Goal: Transaction & Acquisition: Subscribe to service/newsletter

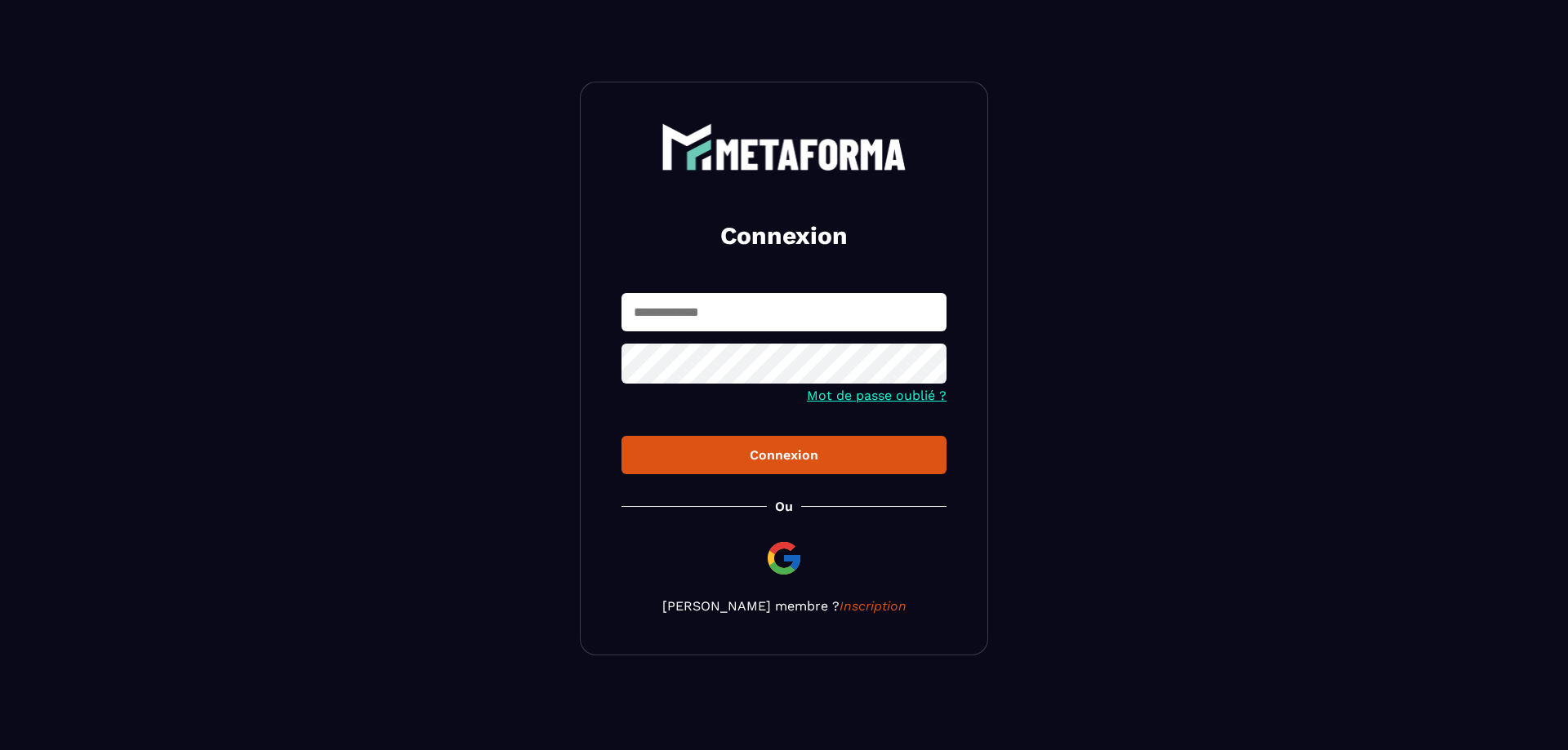
type input "**********"
click at [803, 463] on div "Connexion" at bounding box center [783, 455] width 299 height 16
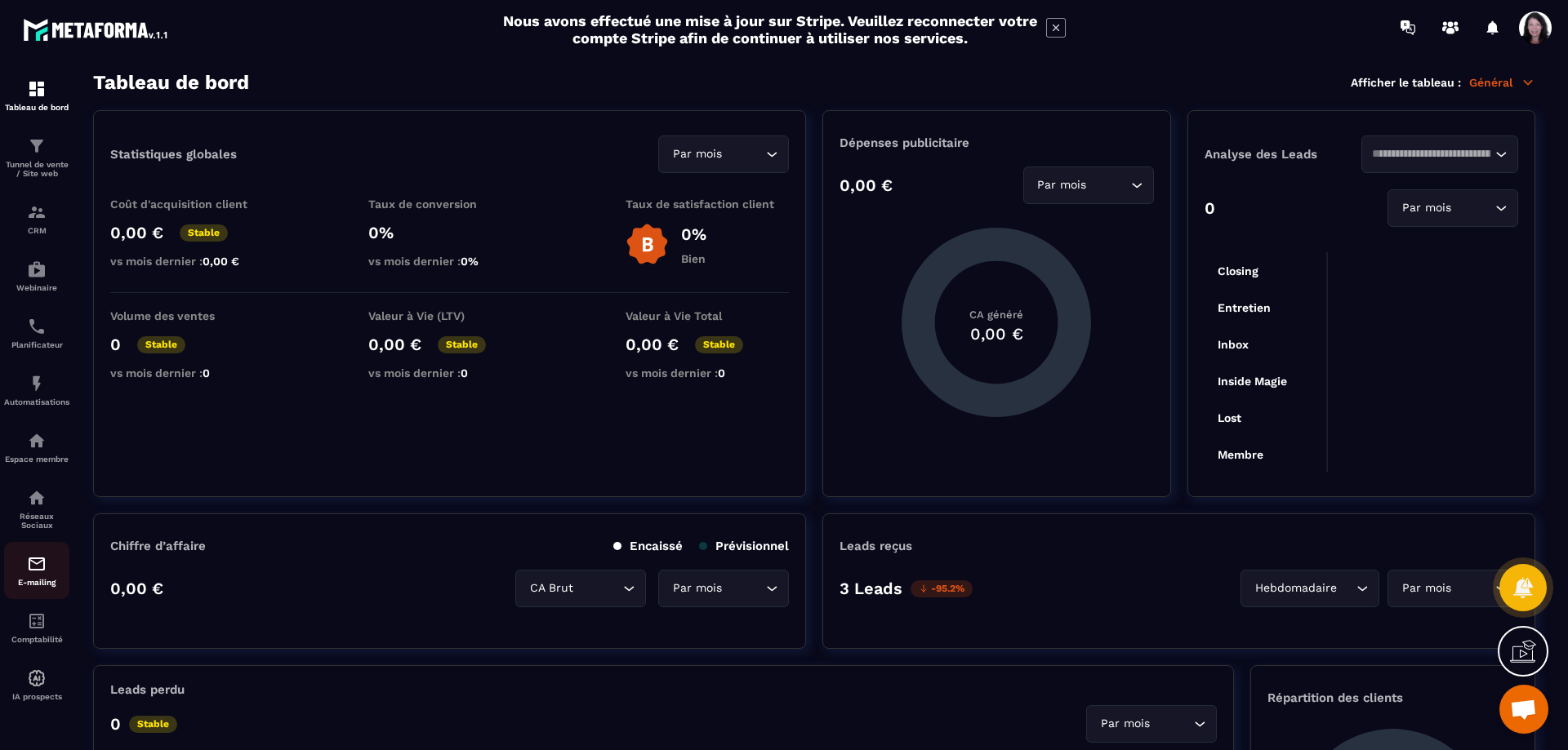
click at [46, 574] on img at bounding box center [37, 564] width 19 height 19
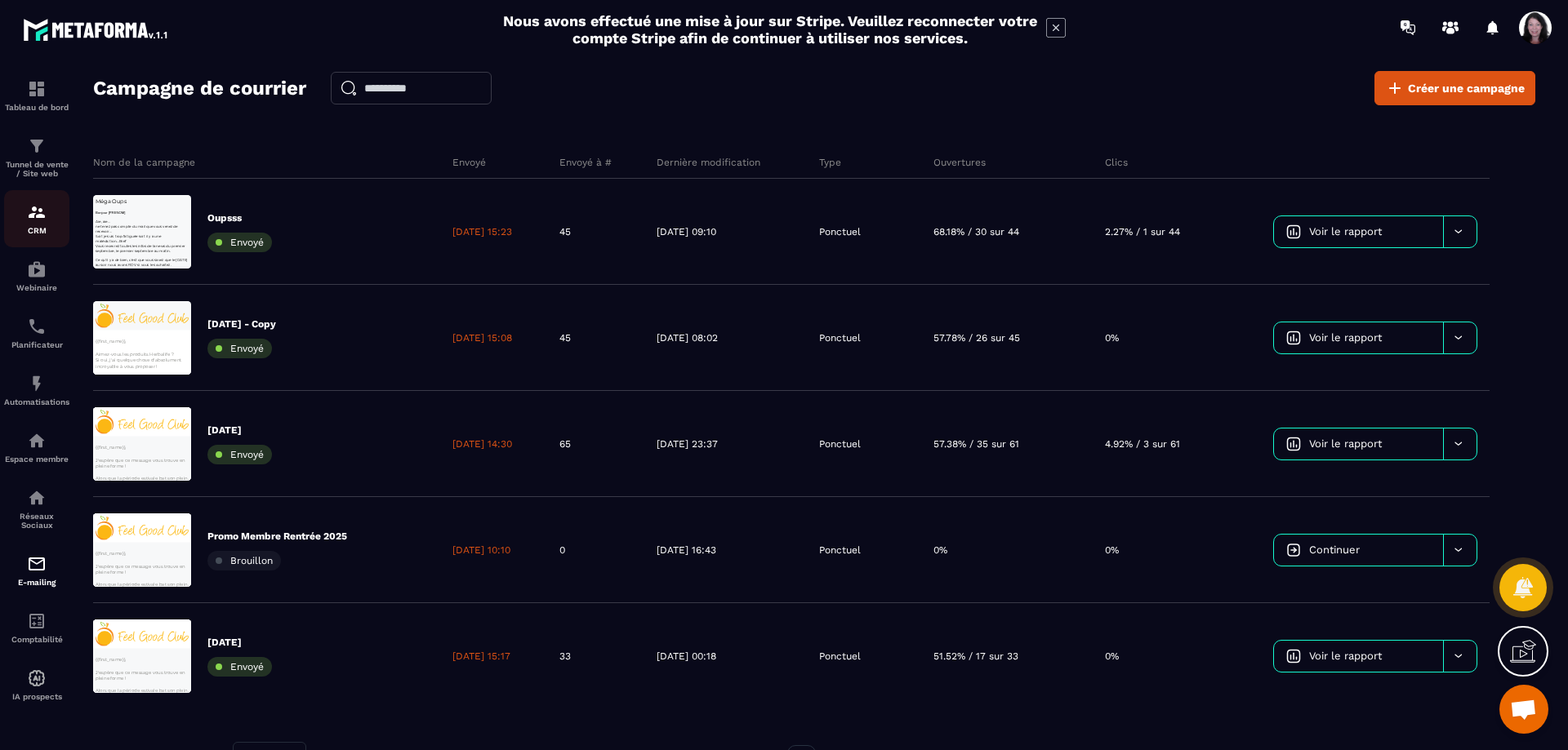
click at [36, 235] on p "CRM" at bounding box center [37, 230] width 65 height 9
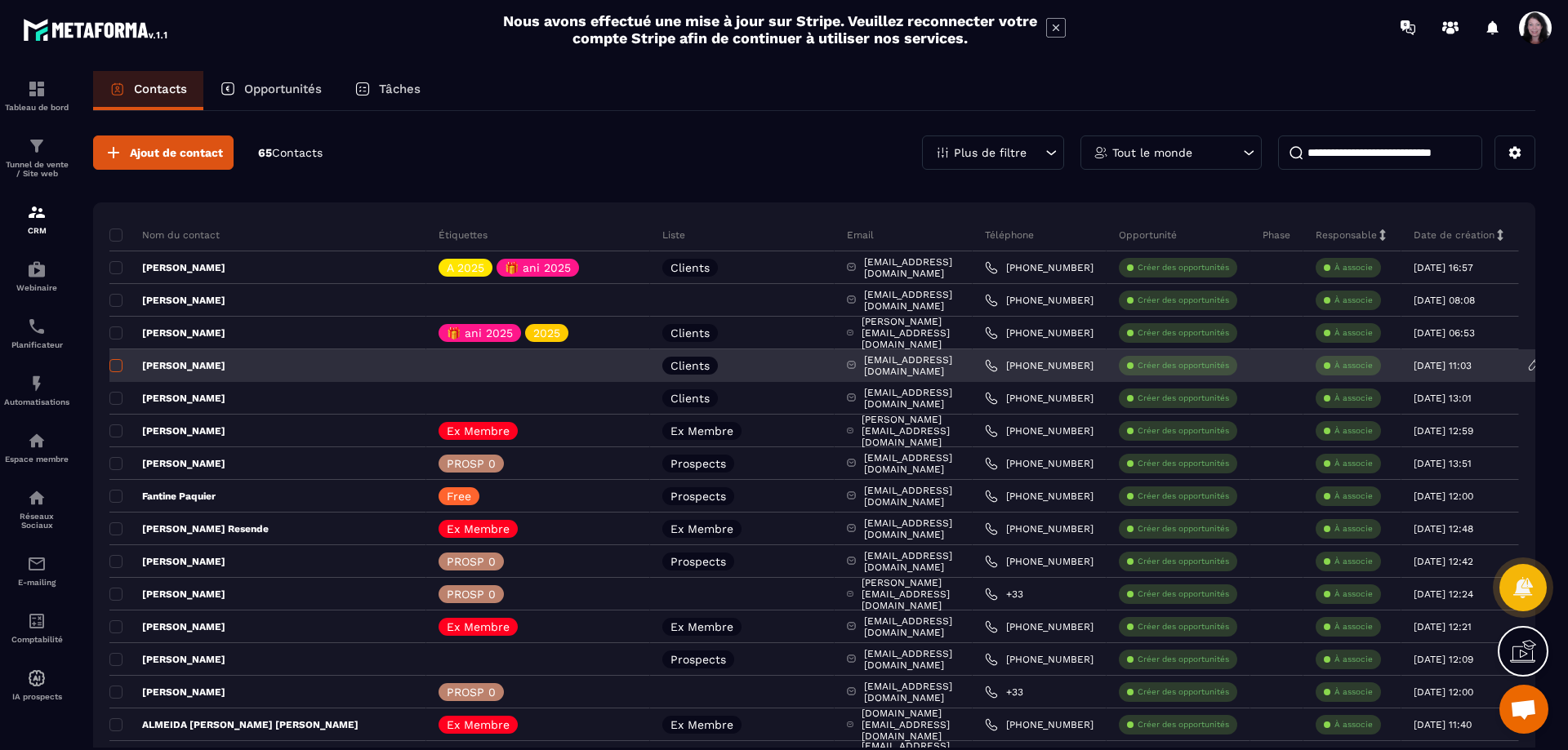
click at [118, 365] on span at bounding box center [116, 365] width 13 height 13
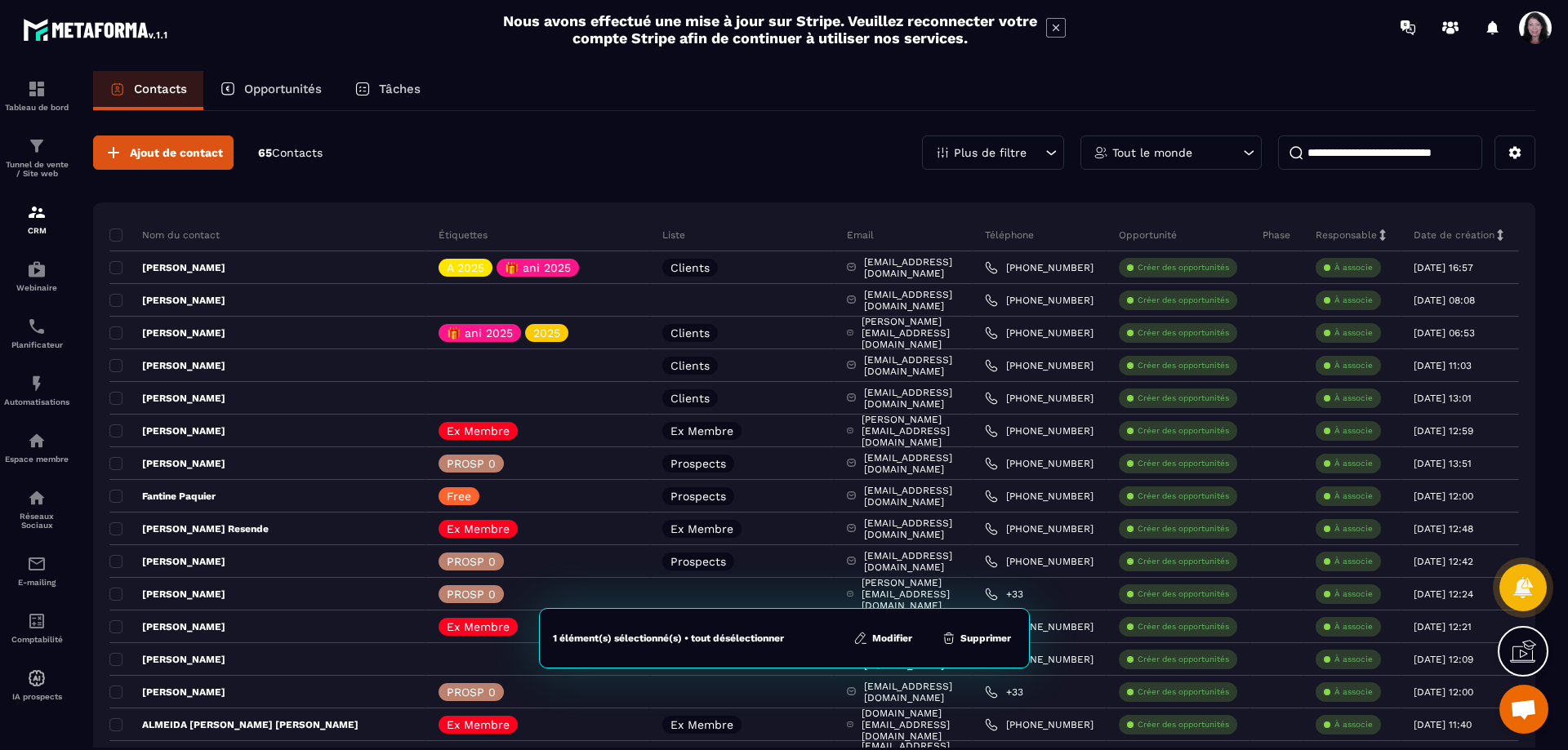
click at [884, 642] on button "Modifier" at bounding box center [883, 638] width 69 height 17
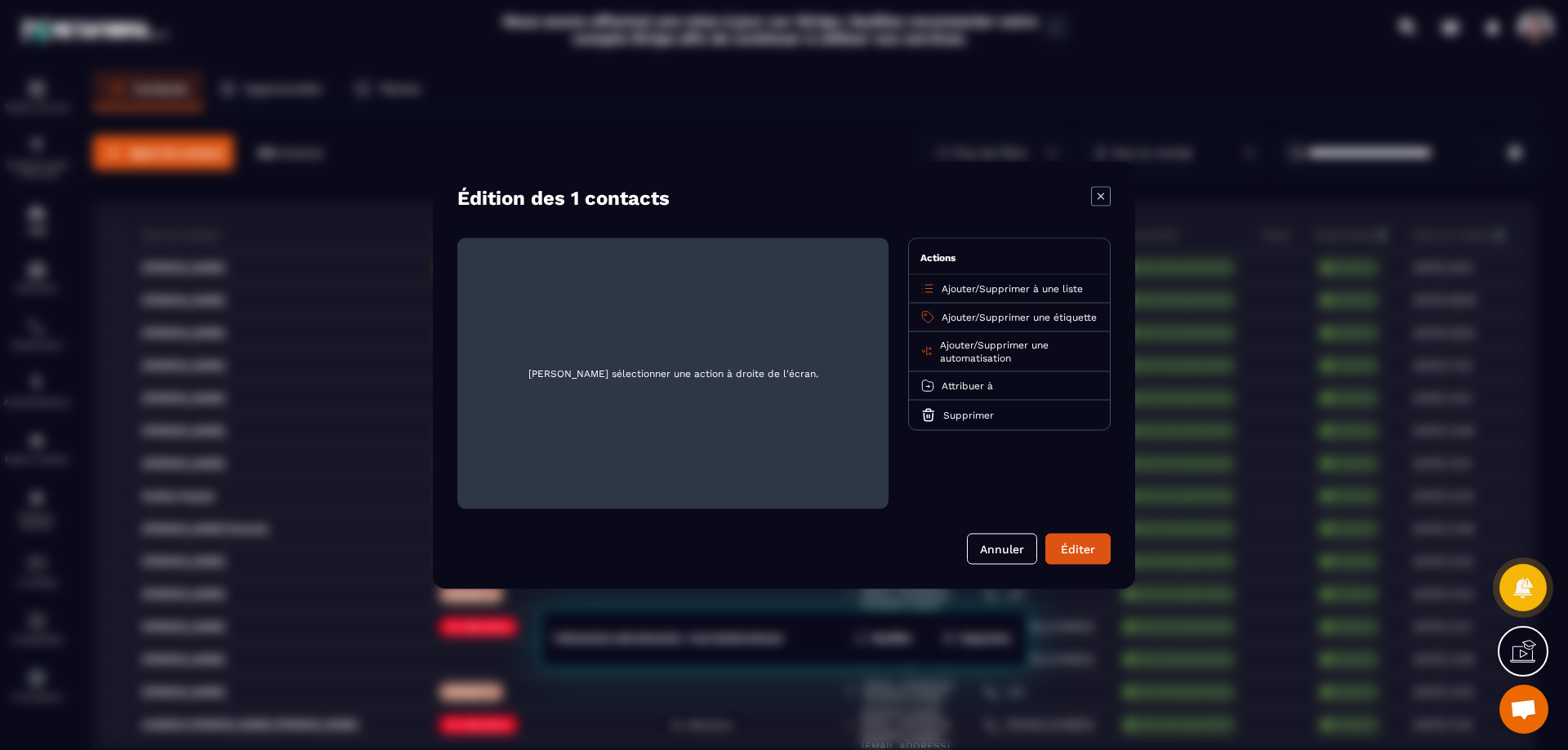
click at [967, 293] on span "Ajouter" at bounding box center [959, 287] width 34 height 11
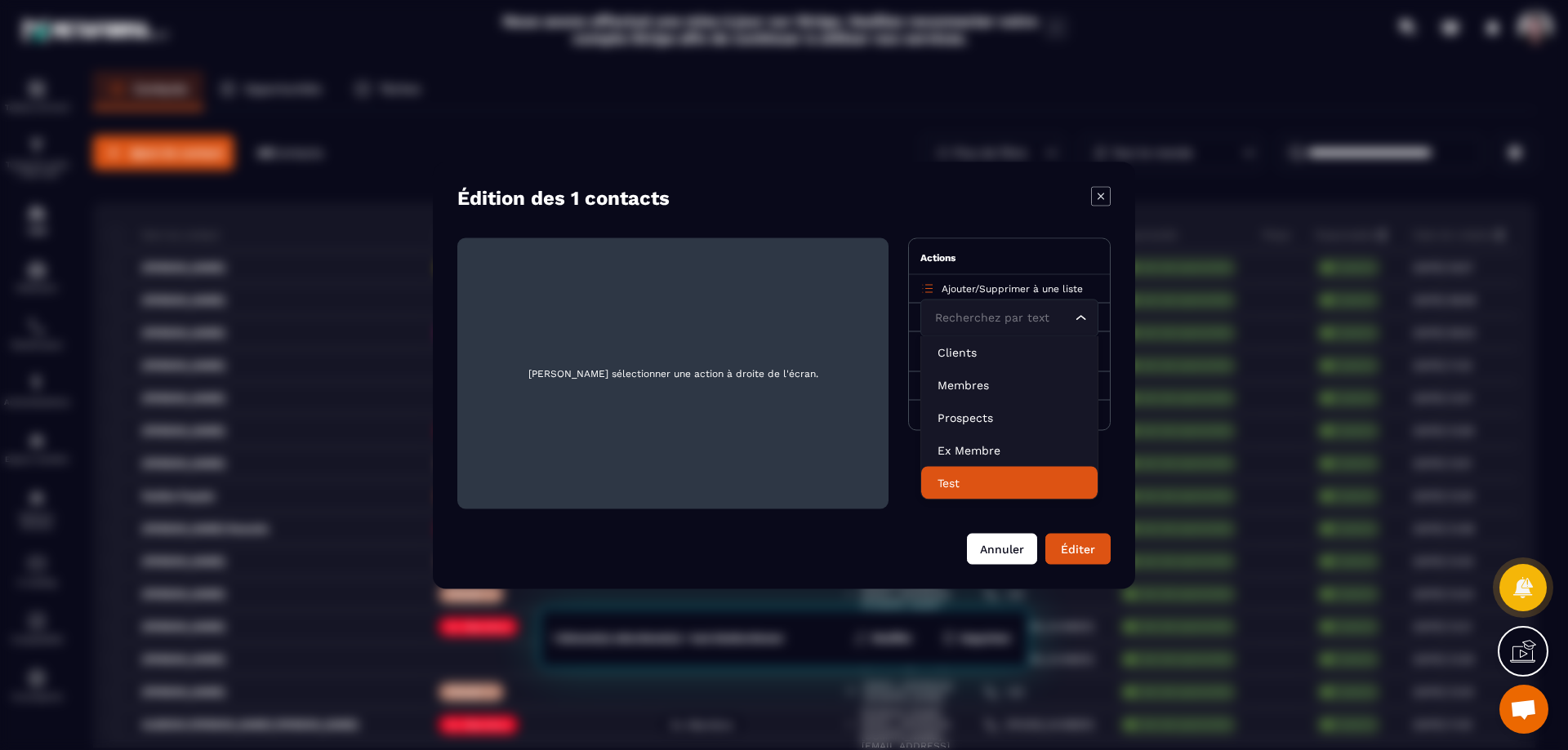
click at [998, 549] on button "Annuler" at bounding box center [1002, 548] width 71 height 31
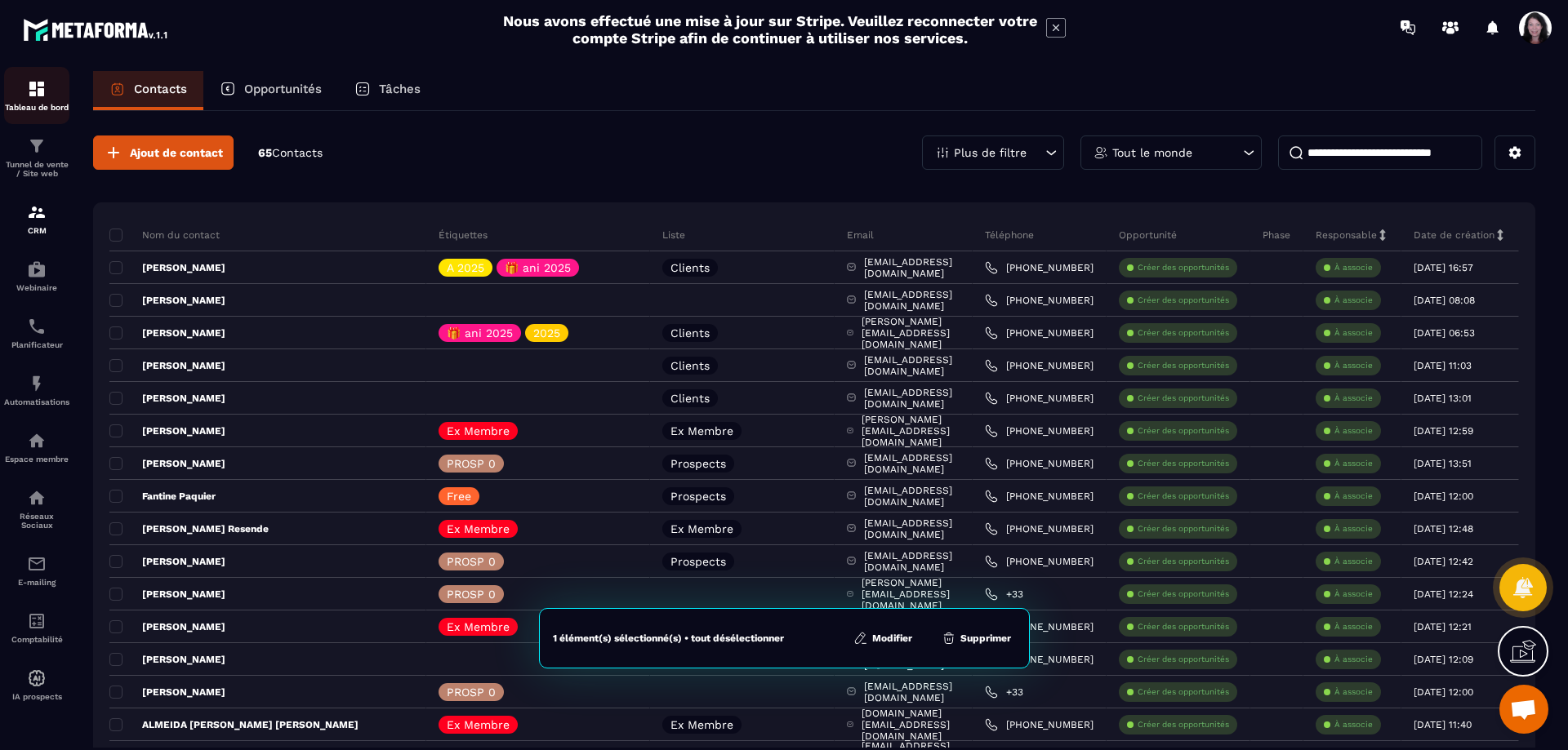
click at [37, 85] on img at bounding box center [37, 89] width 19 height 19
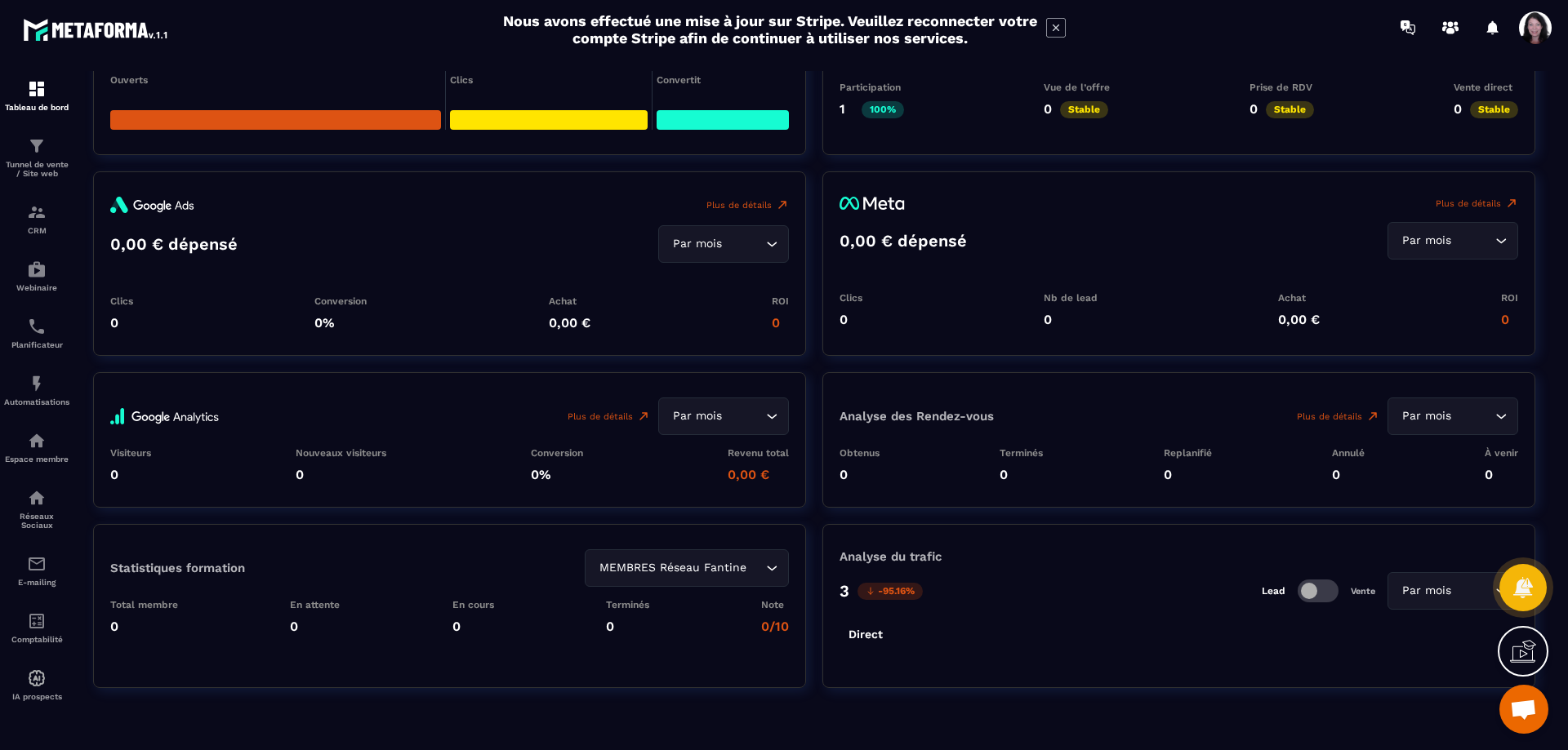
scroll to position [1814, 0]
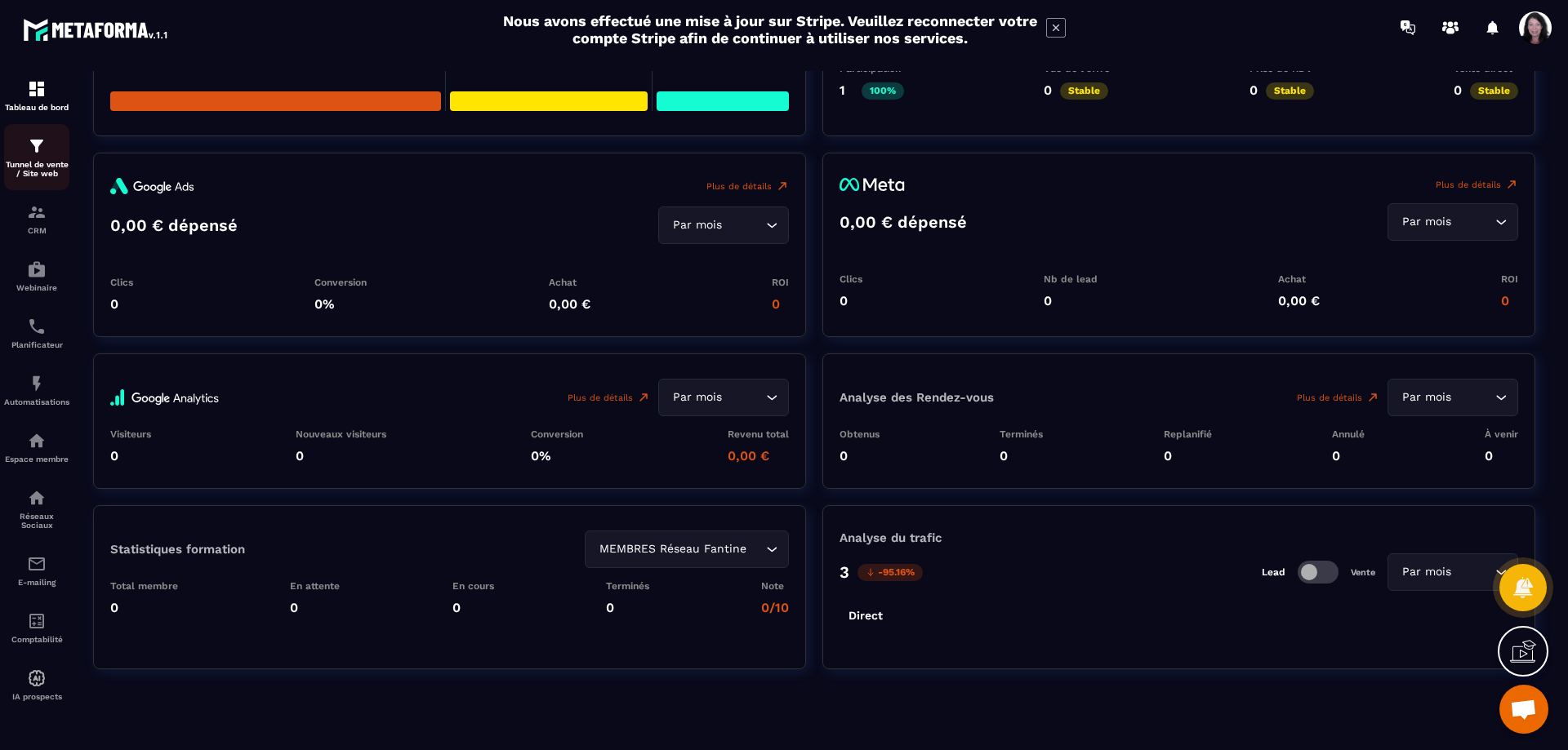
click at [31, 156] on img at bounding box center [37, 146] width 19 height 19
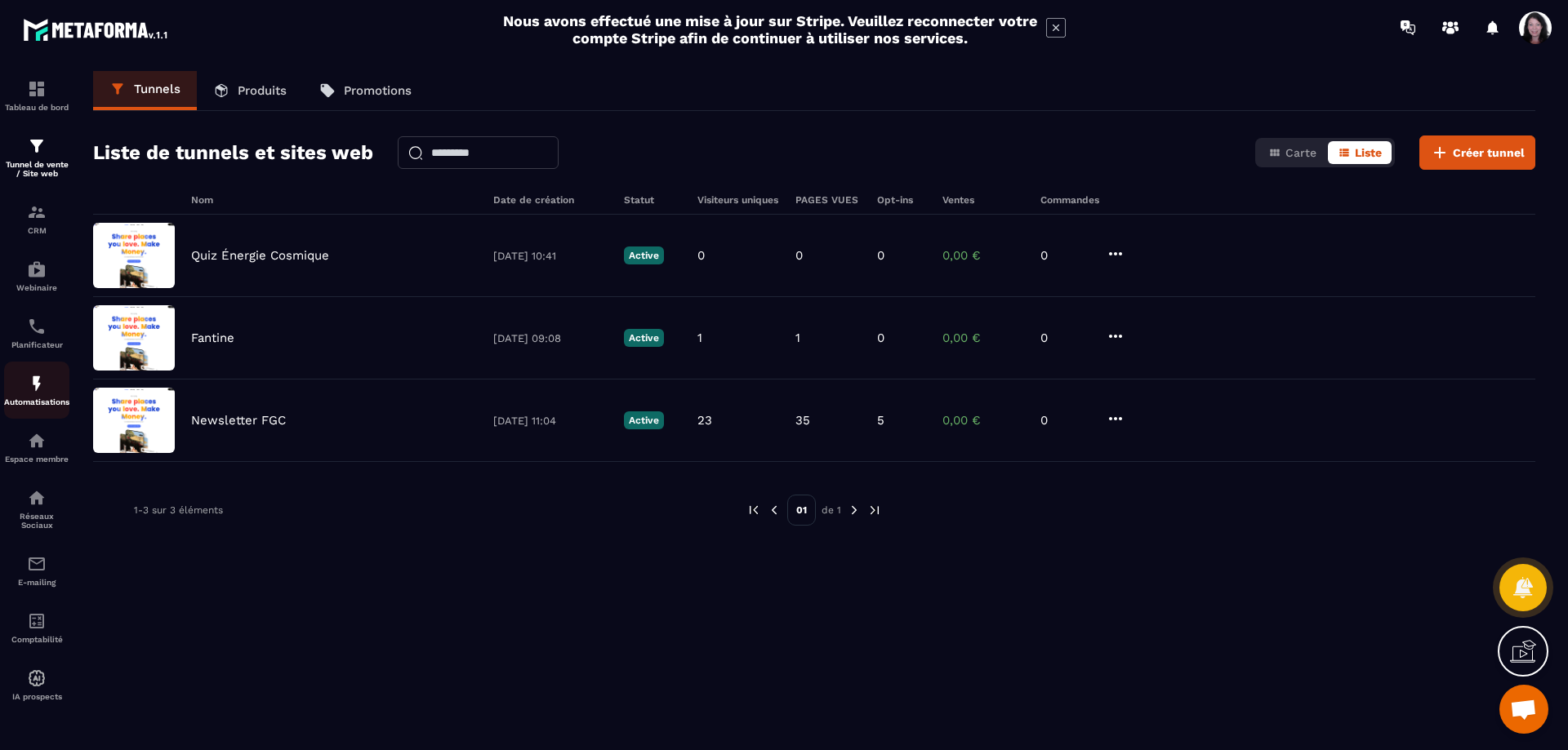
click at [42, 393] on img at bounding box center [37, 383] width 19 height 19
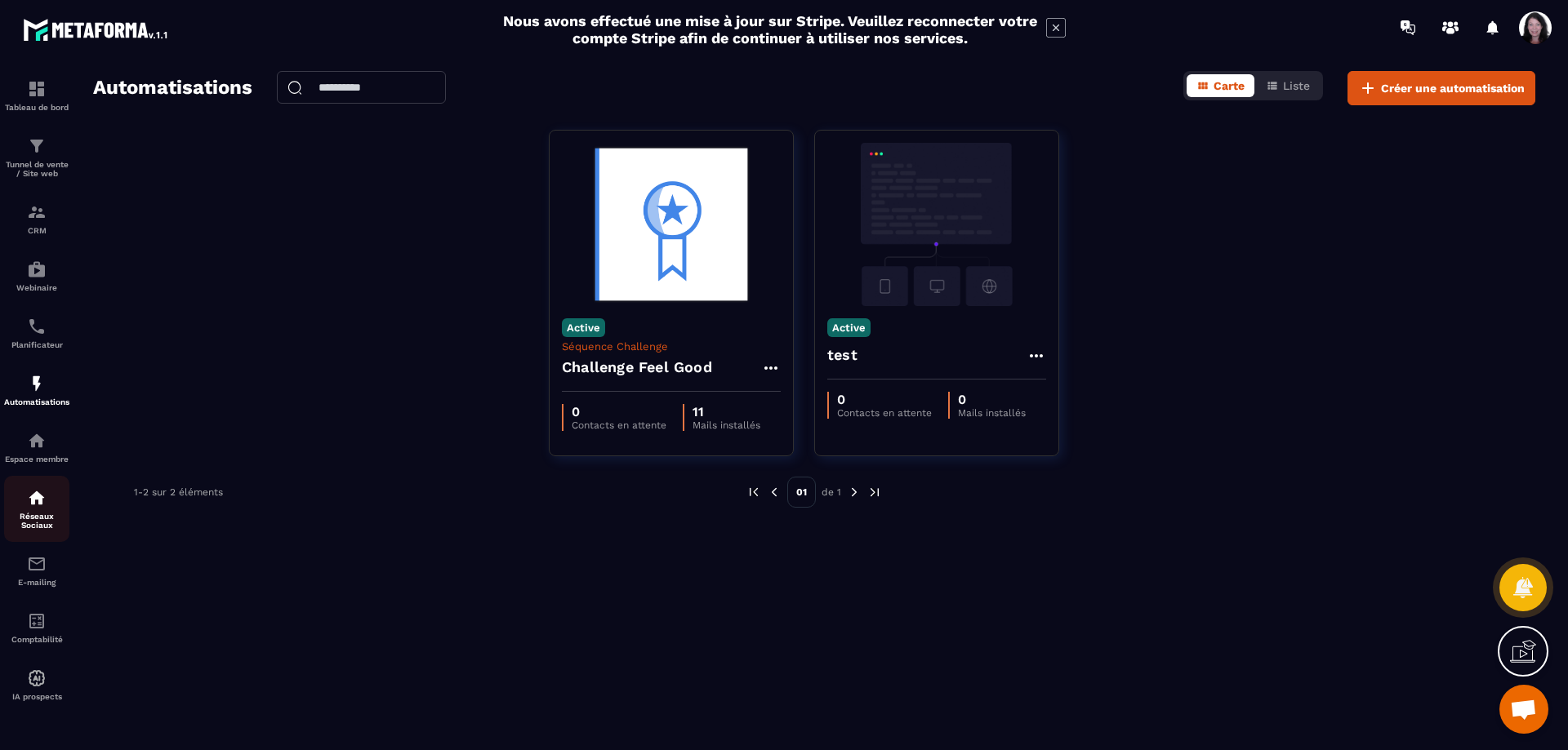
click at [43, 530] on div "Réseaux Sociaux" at bounding box center [37, 509] width 65 height 41
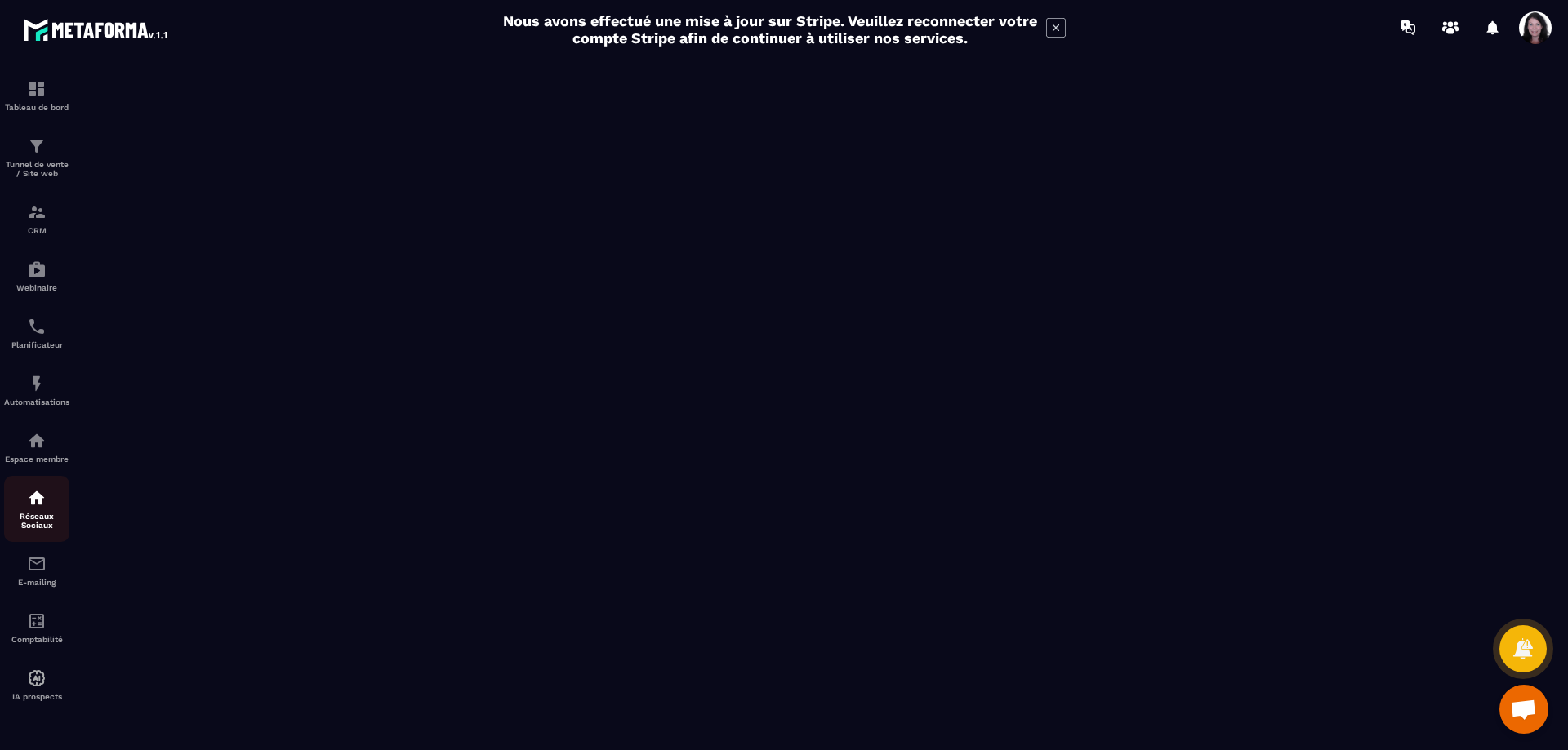
scroll to position [56, 0]
click at [33, 567] on img at bounding box center [37, 564] width 19 height 19
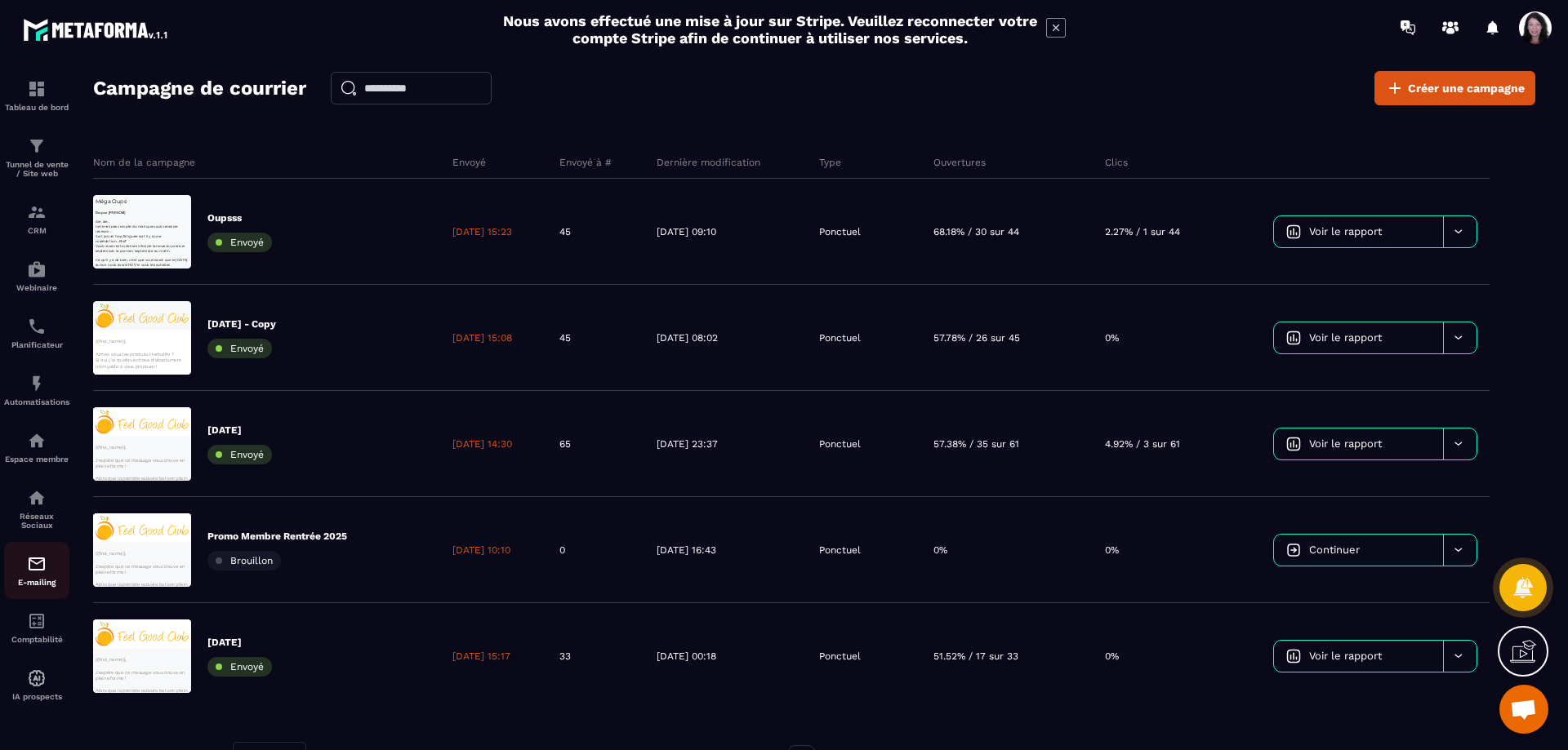
click at [39, 574] on img at bounding box center [37, 564] width 19 height 19
click at [1429, 86] on span "Créer une campagne" at bounding box center [1466, 88] width 116 height 17
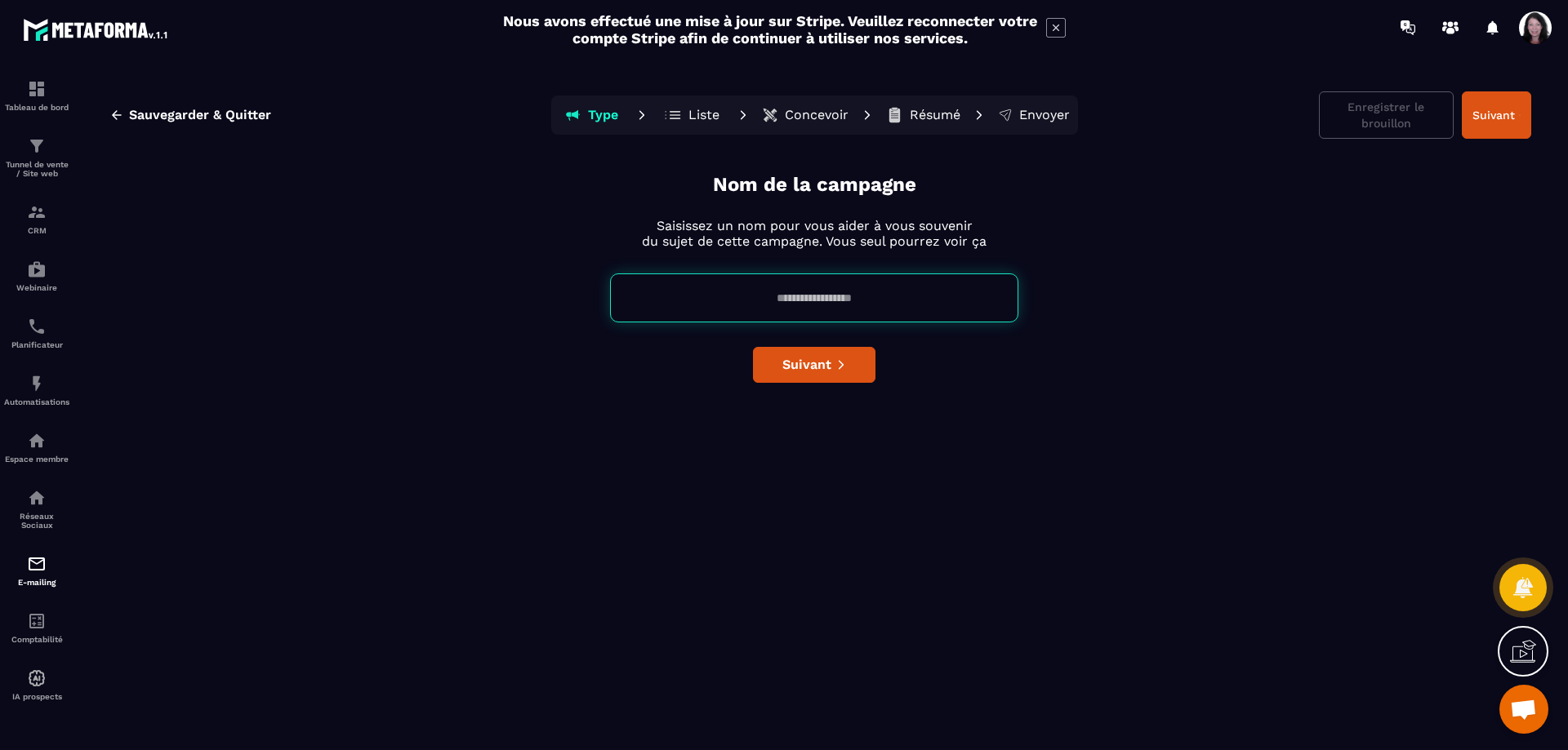
click at [800, 292] on input at bounding box center [814, 298] width 408 height 49
type input "**********"
click at [855, 369] on button "Suivant" at bounding box center [814, 365] width 123 height 36
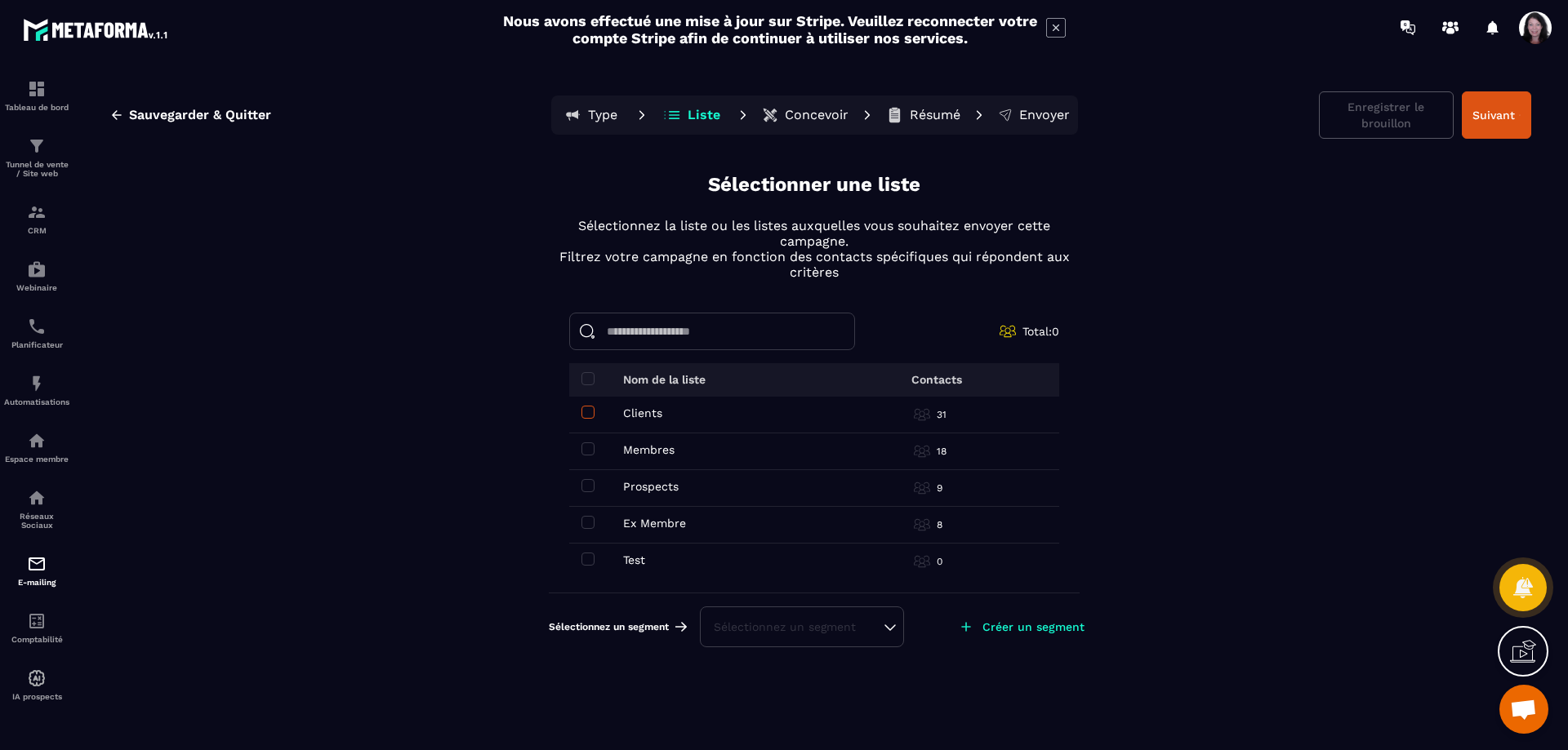
click at [589, 412] on span at bounding box center [587, 412] width 13 height 13
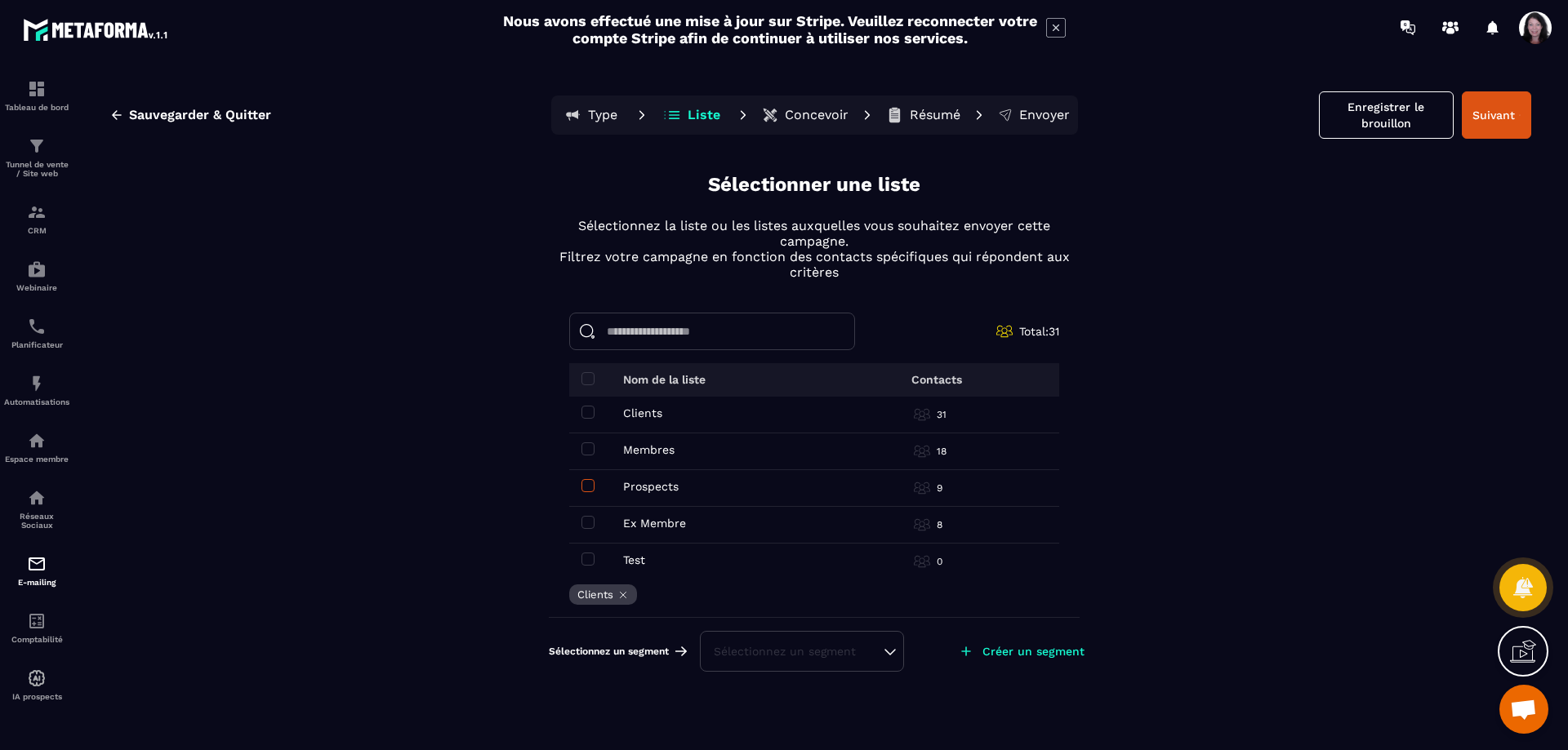
click at [585, 481] on span at bounding box center [587, 486] width 13 height 13
click at [590, 517] on span at bounding box center [587, 522] width 13 height 13
click at [1511, 114] on button "Suivant" at bounding box center [1496, 115] width 70 height 48
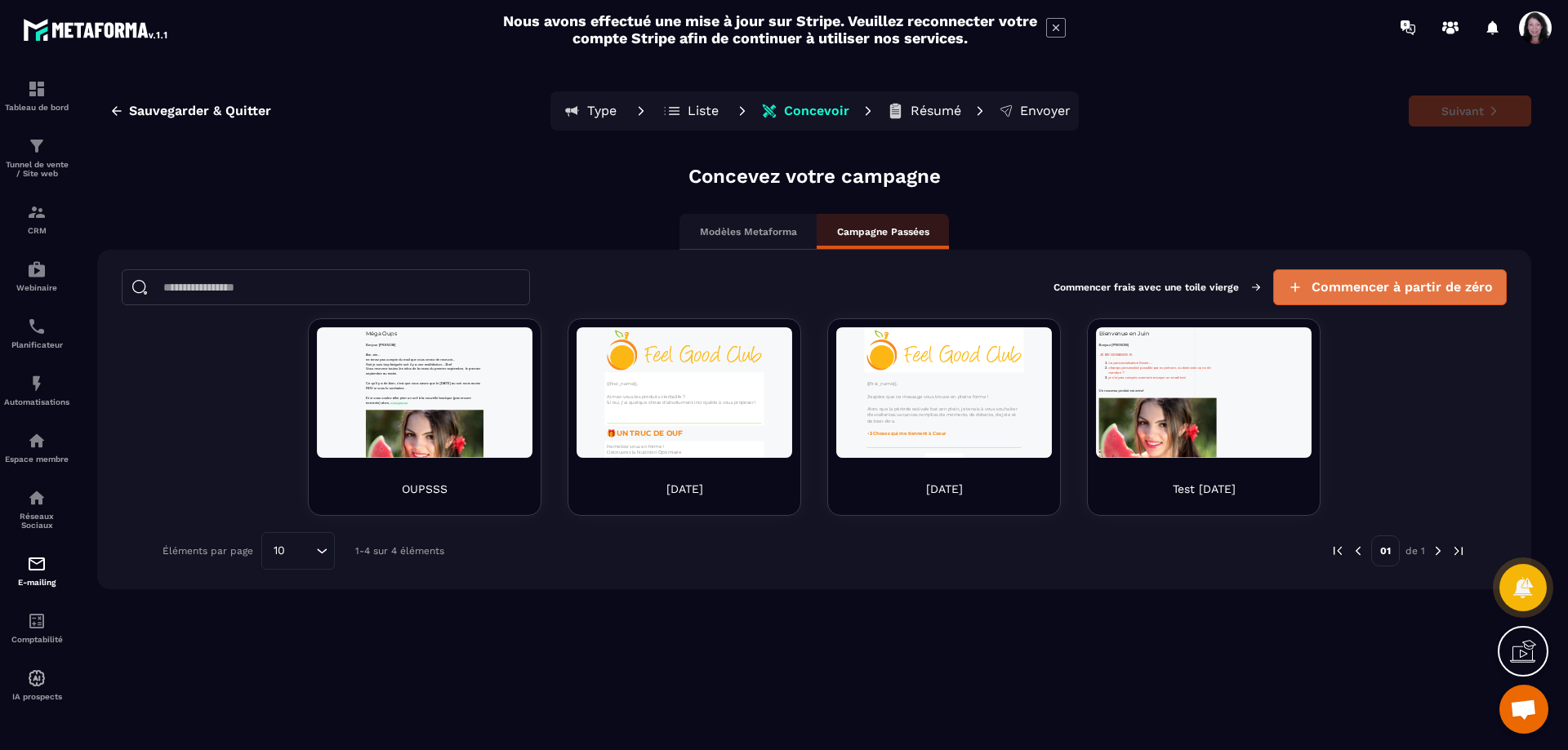
click at [1407, 284] on span "Commencer à partir de zéro" at bounding box center [1402, 287] width 182 height 17
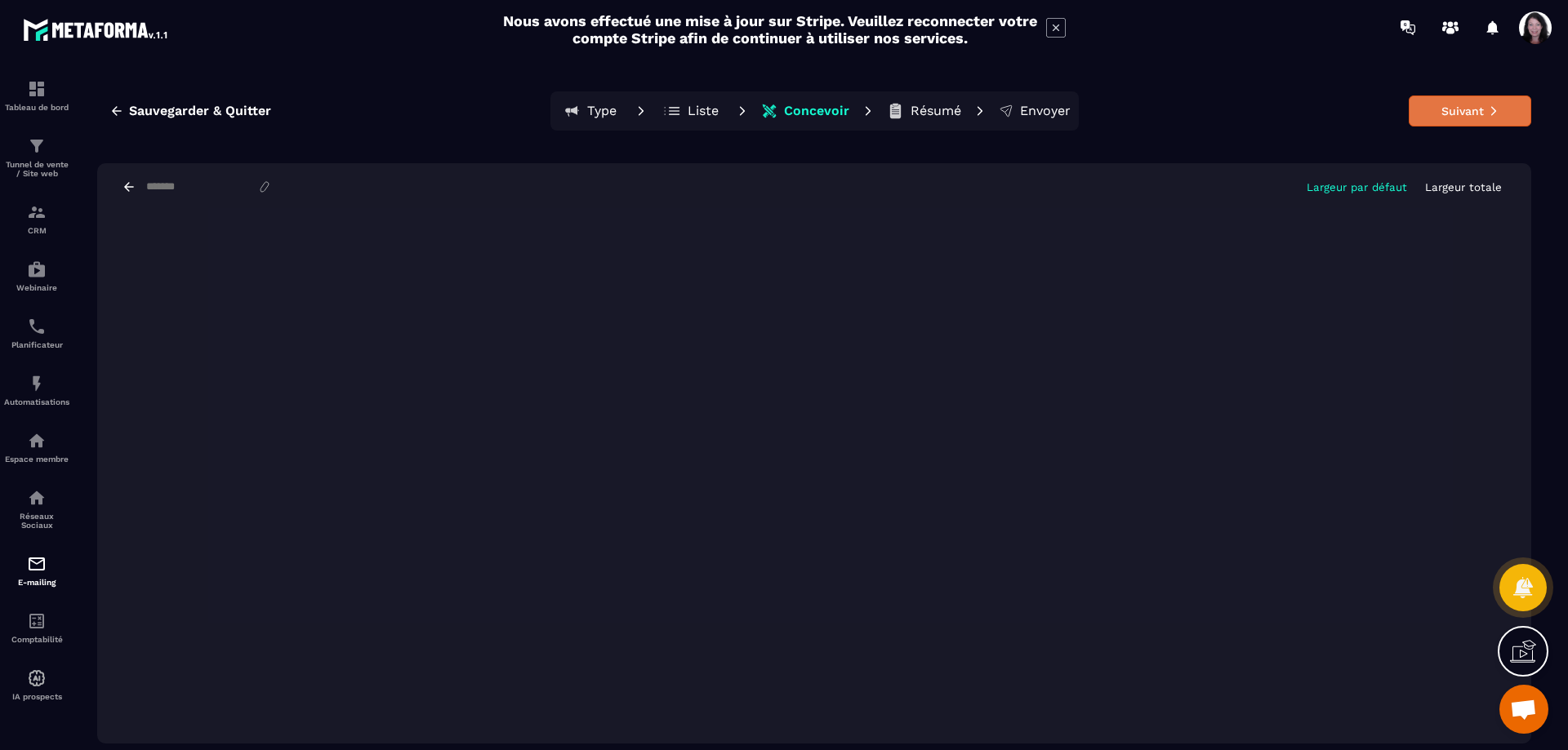
click at [1448, 110] on button "Suivant" at bounding box center [1469, 110] width 123 height 31
click at [258, 189] on input at bounding box center [201, 188] width 113 height 14
type input "**********"
click at [1447, 112] on button "Suivant" at bounding box center [1469, 110] width 123 height 31
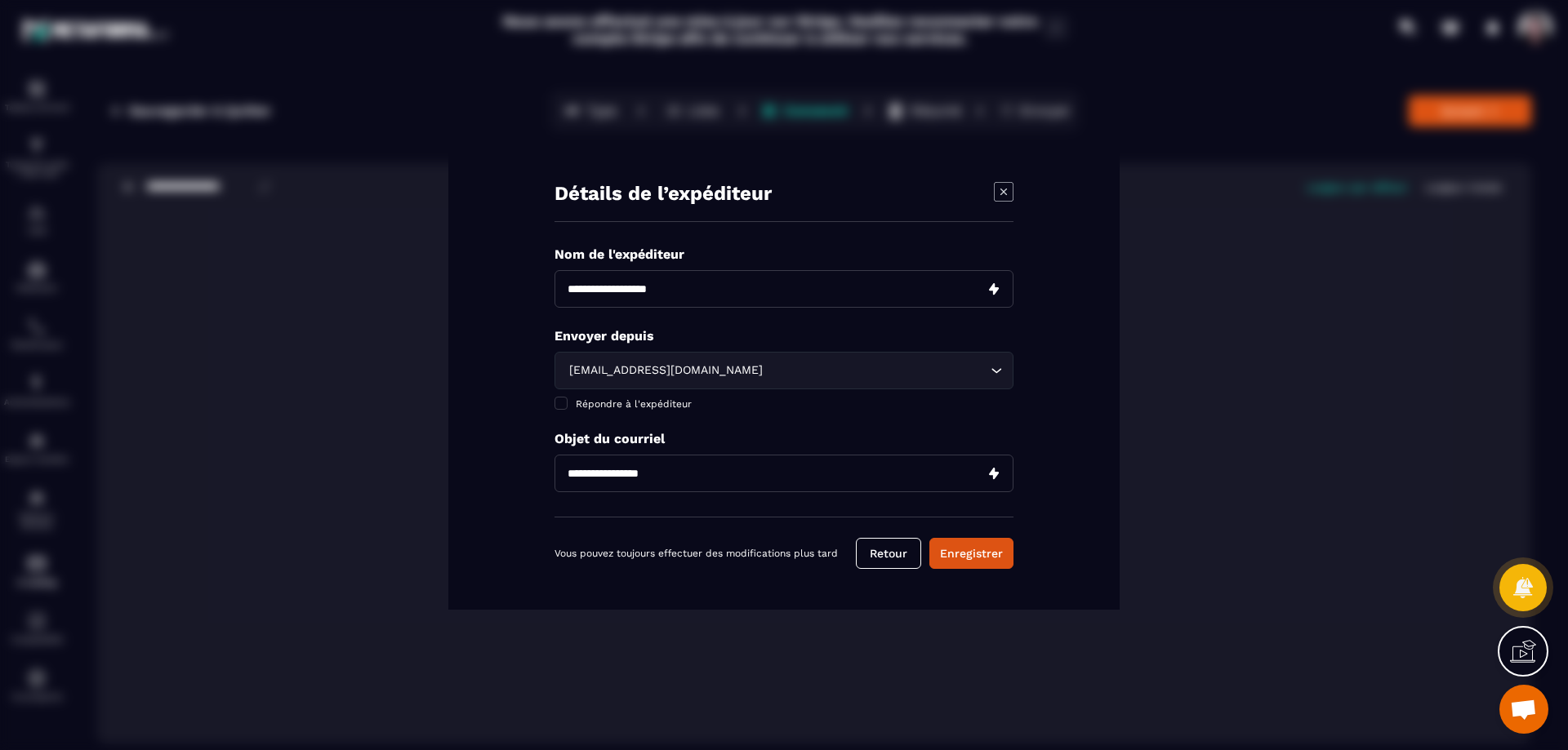
click at [853, 286] on input "Modal window" at bounding box center [784, 288] width 459 height 38
type input "**********"
click at [560, 405] on span "Modal window" at bounding box center [561, 403] width 13 height 13
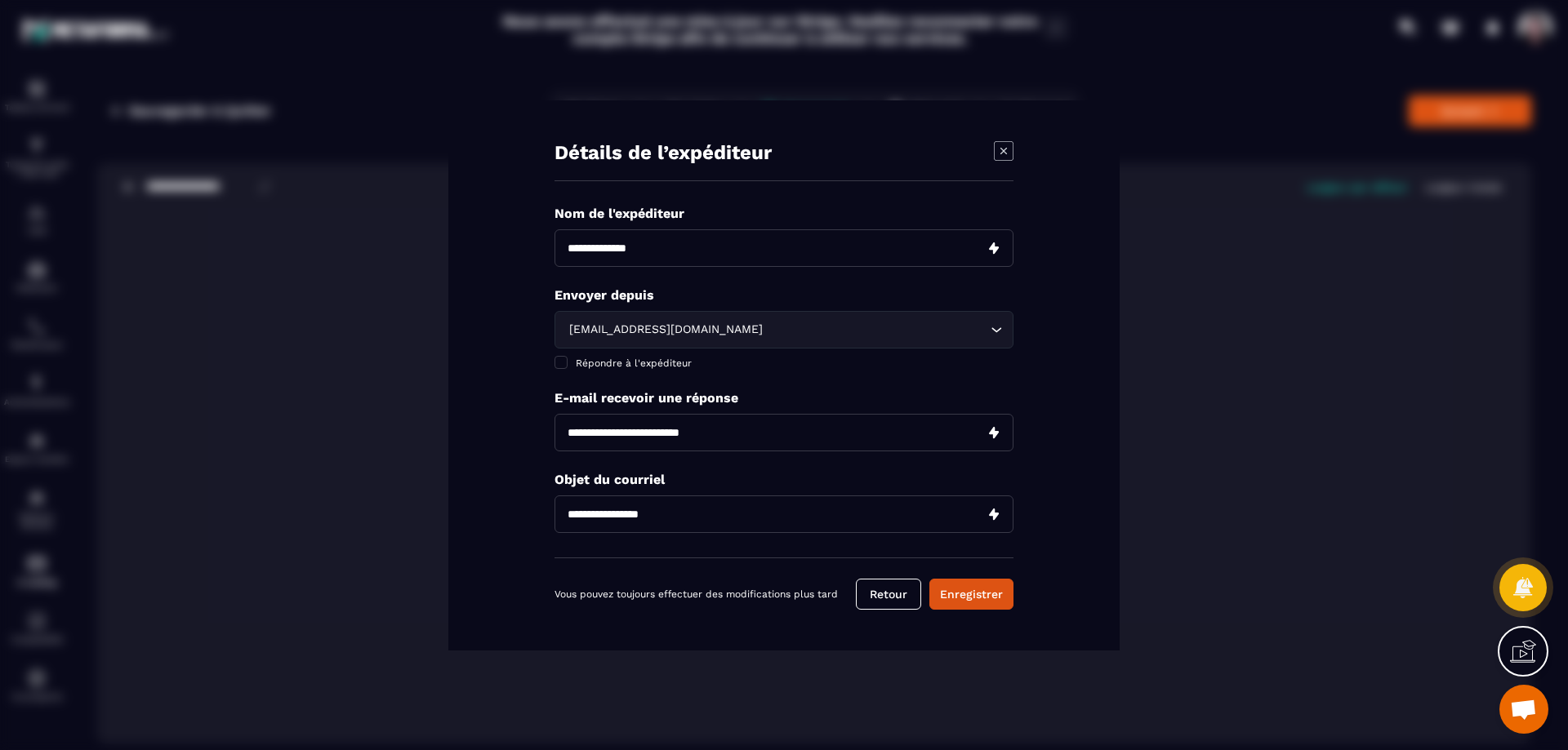
click at [646, 437] on input "Modal window" at bounding box center [784, 432] width 459 height 38
type input "**********"
drag, startPoint x: 731, startPoint y: 516, endPoint x: 567, endPoint y: 524, distance: 164.2
click at [567, 524] on input "**********" at bounding box center [784, 514] width 459 height 38
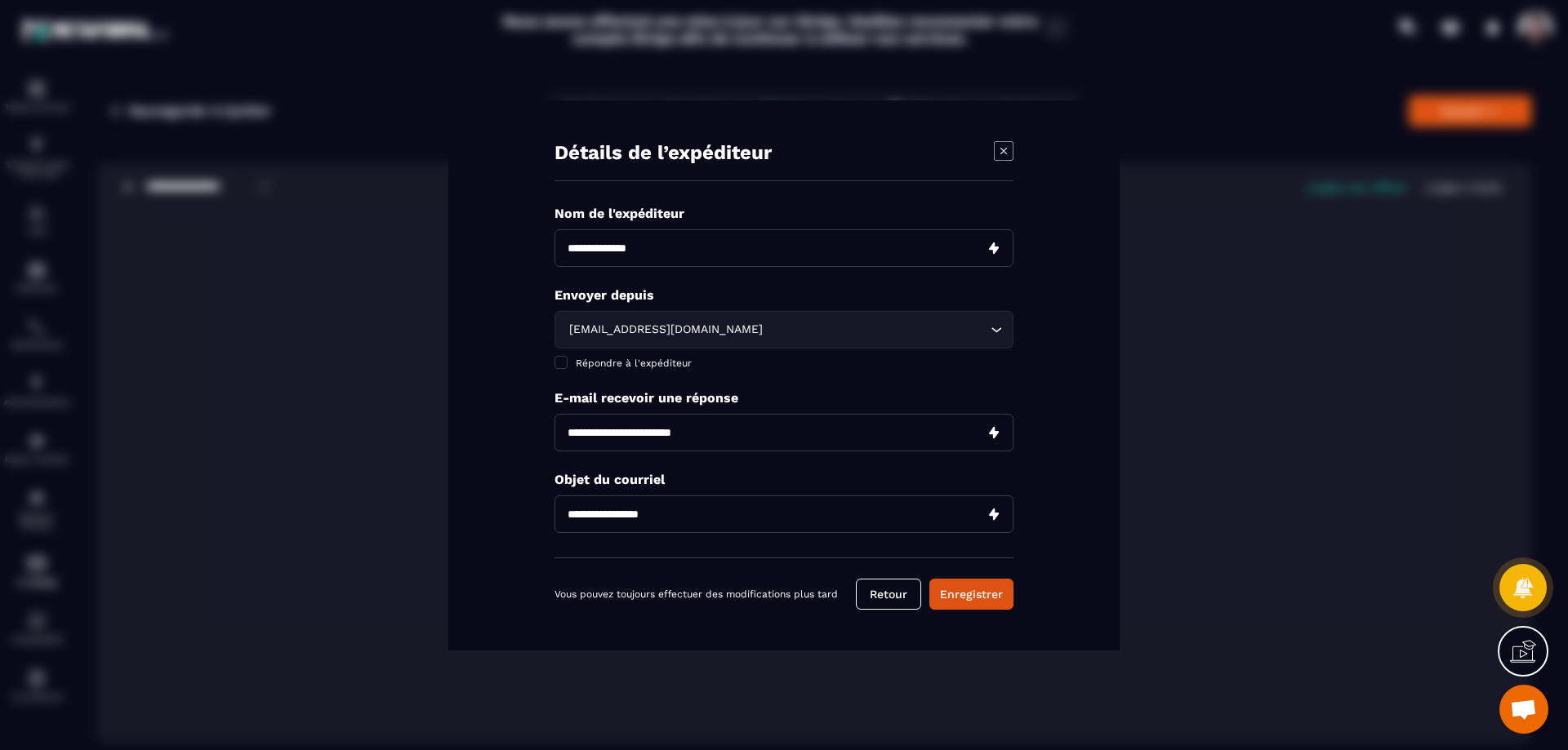
paste input "**********"
type input "**********"
click at [976, 591] on button "Enregistrer" at bounding box center [971, 594] width 84 height 31
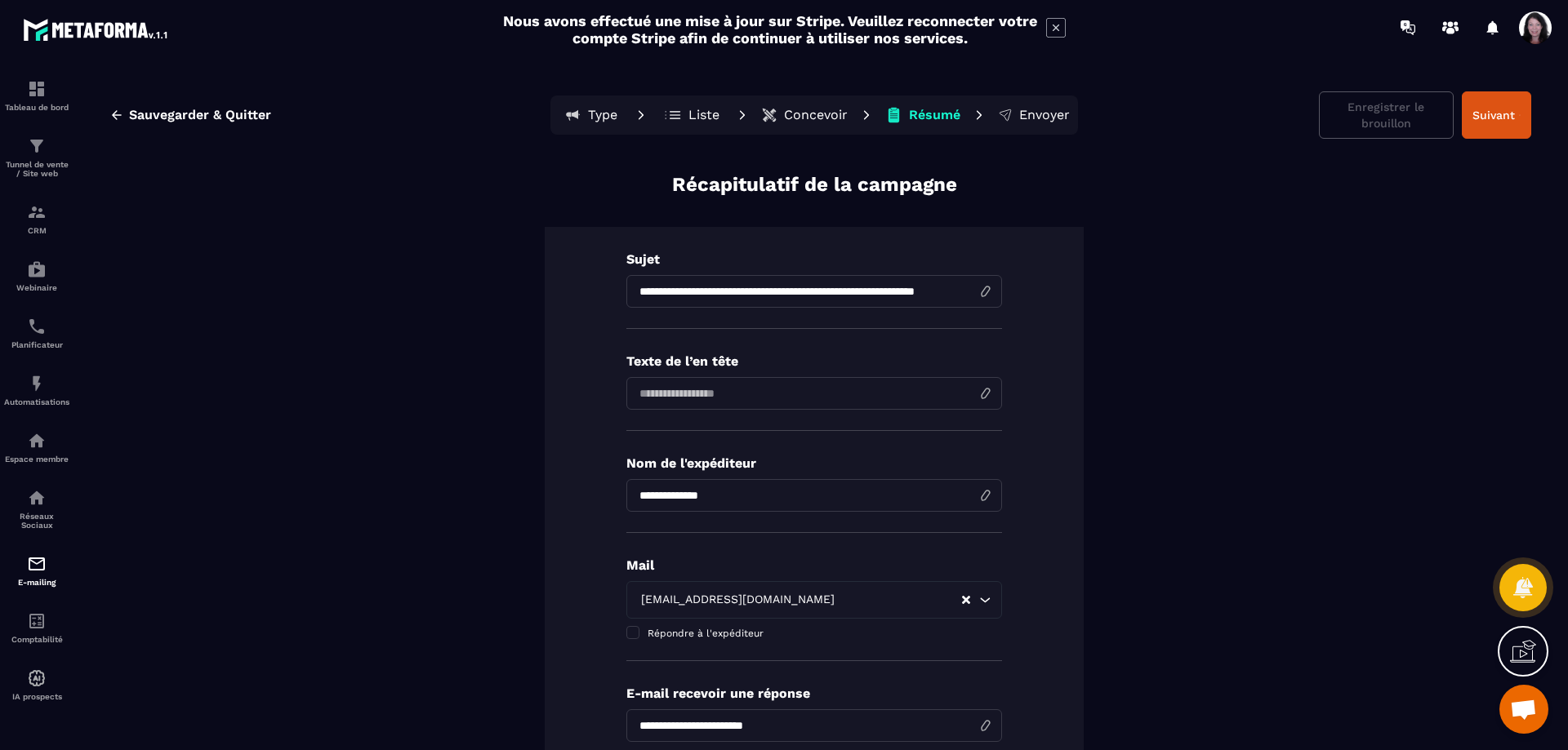
click at [756, 387] on input at bounding box center [814, 393] width 376 height 33
paste input "**********"
type input "**********"
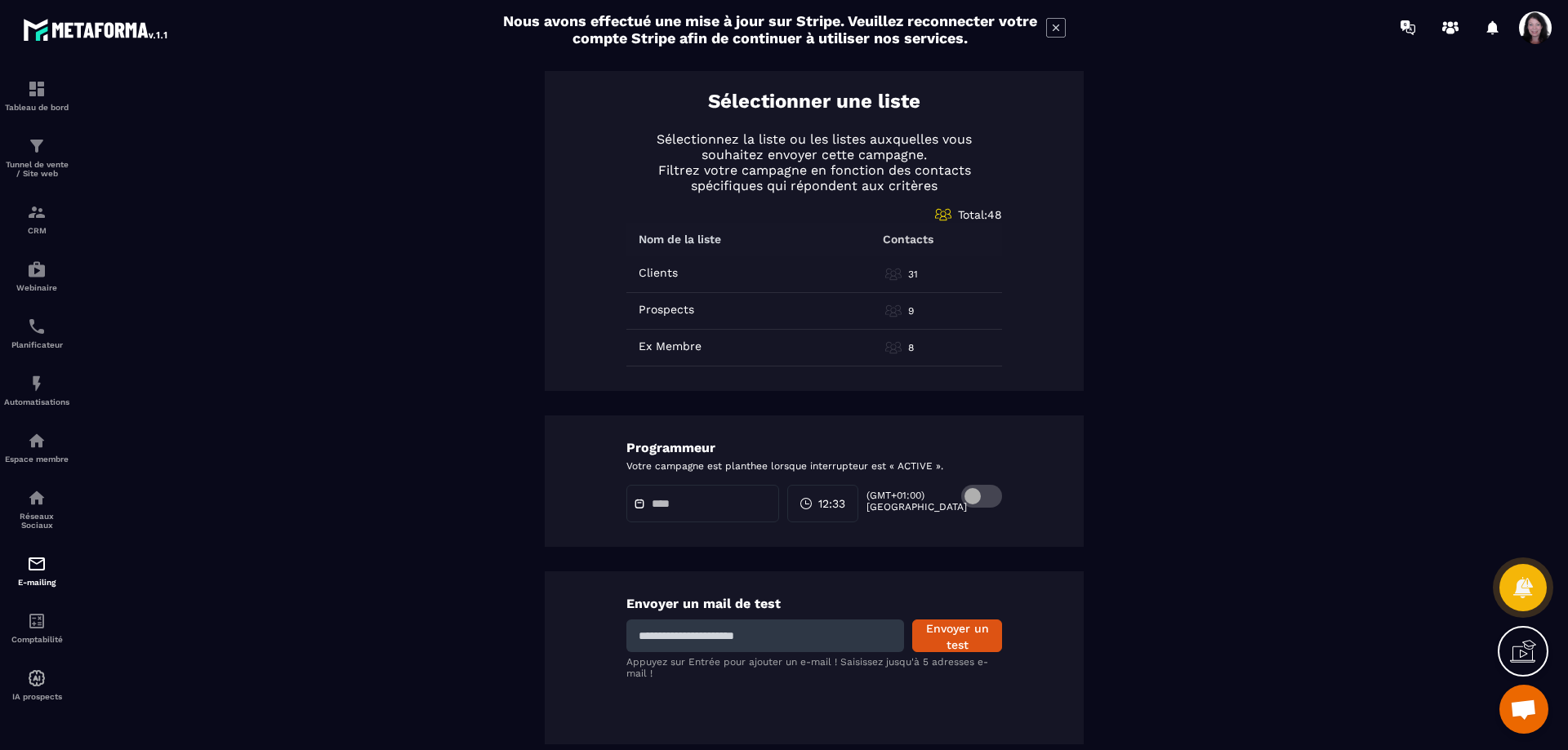
scroll to position [806, 0]
click at [810, 638] on input at bounding box center [765, 635] width 278 height 33
type input "**********"
click at [952, 637] on button "Envoyer un test" at bounding box center [957, 635] width 90 height 33
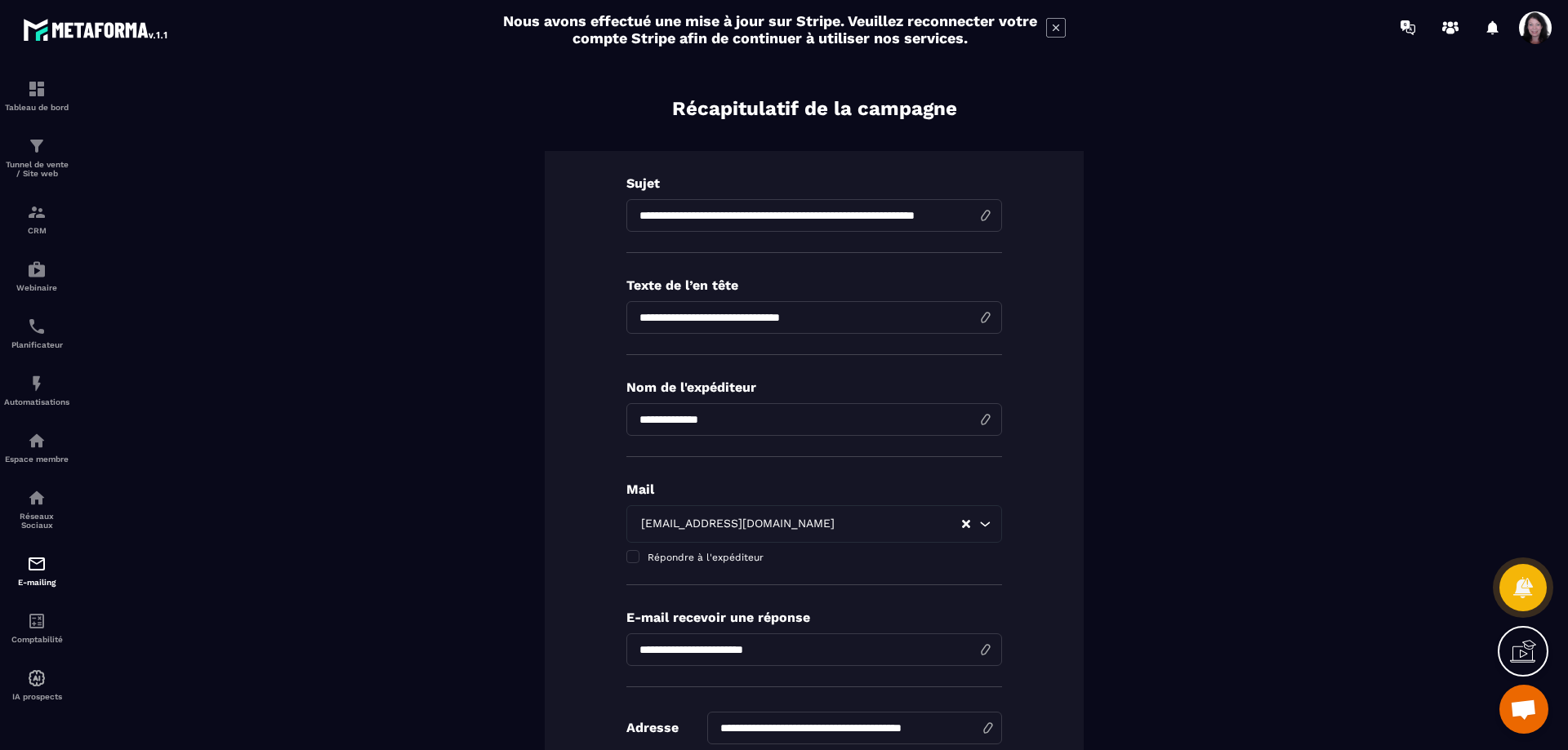
scroll to position [0, 0]
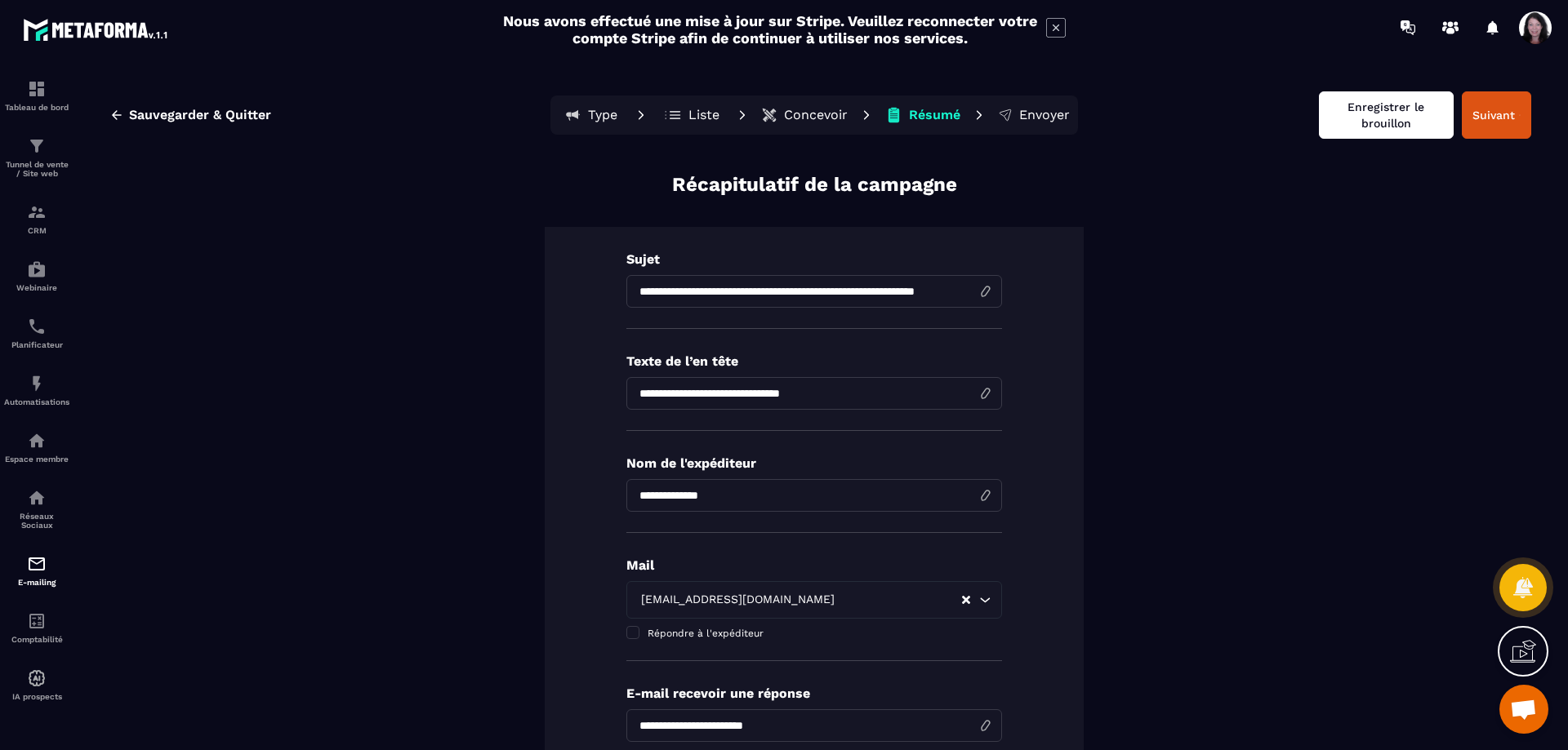
click at [1372, 116] on button "Enregistrer le brouillon" at bounding box center [1385, 115] width 135 height 48
click at [1527, 711] on span "Ouvrir le chat" at bounding box center [1523, 711] width 27 height 23
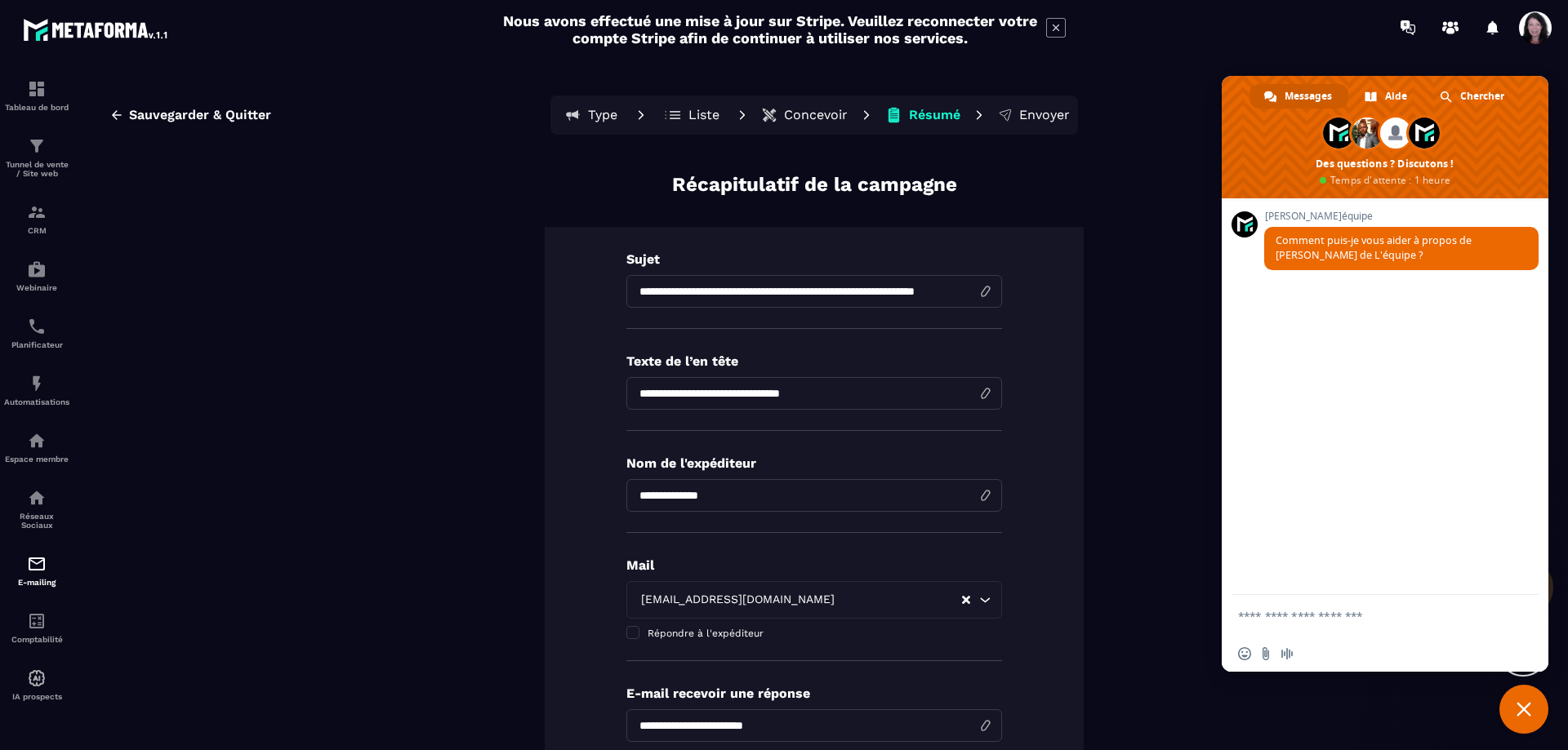
click at [1402, 620] on textarea "Entrez votre message..." at bounding box center [1369, 615] width 261 height 41
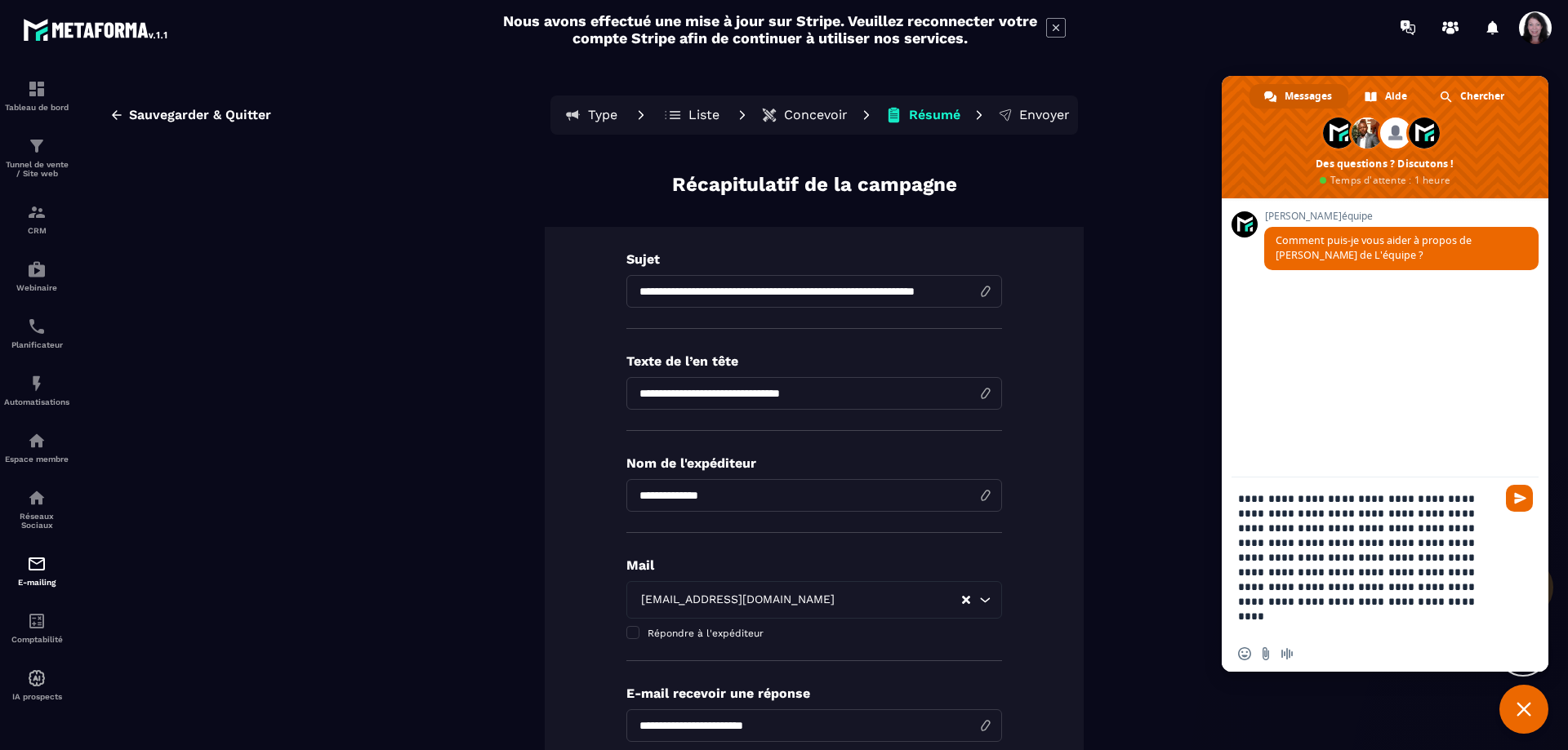
type textarea "**********"
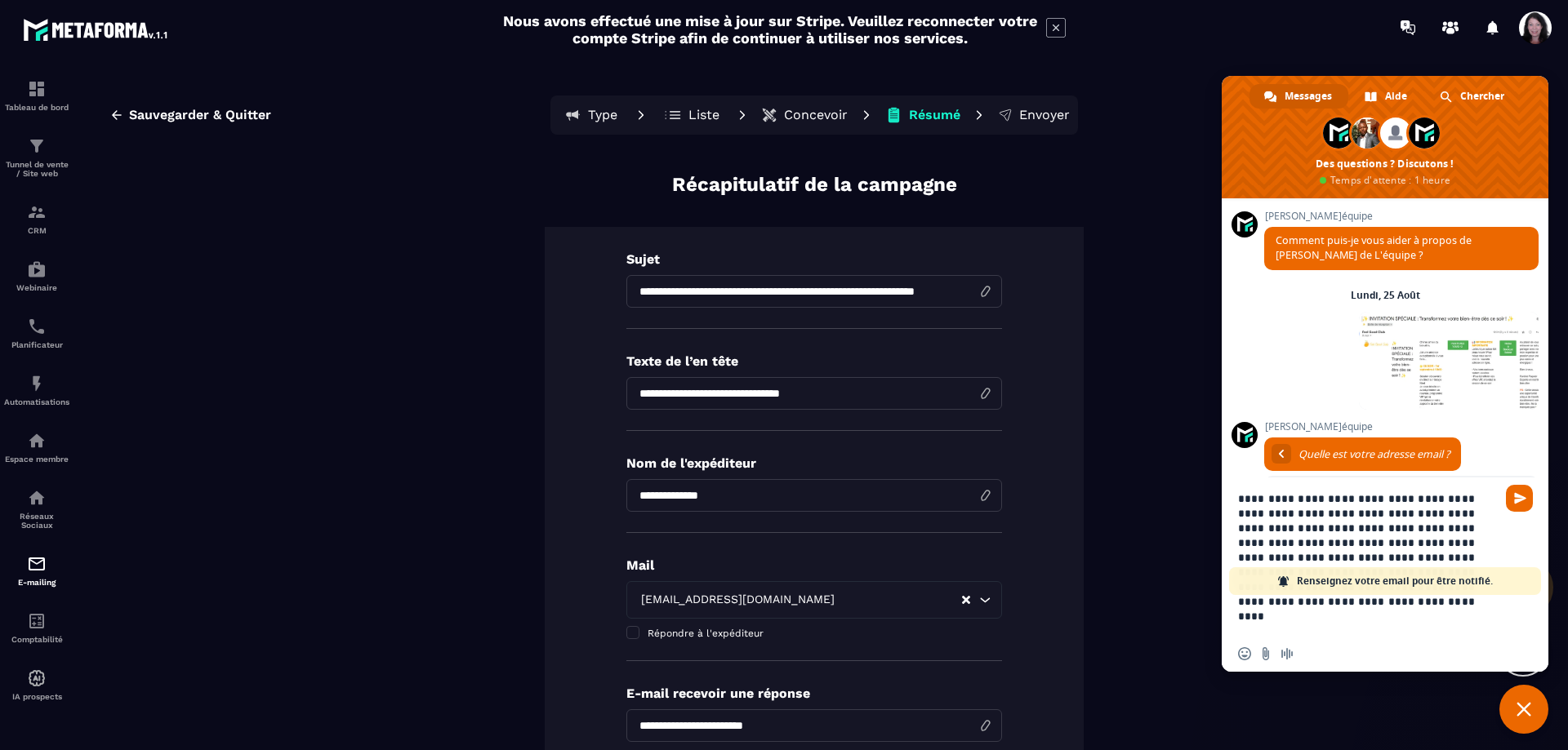
scroll to position [83, 0]
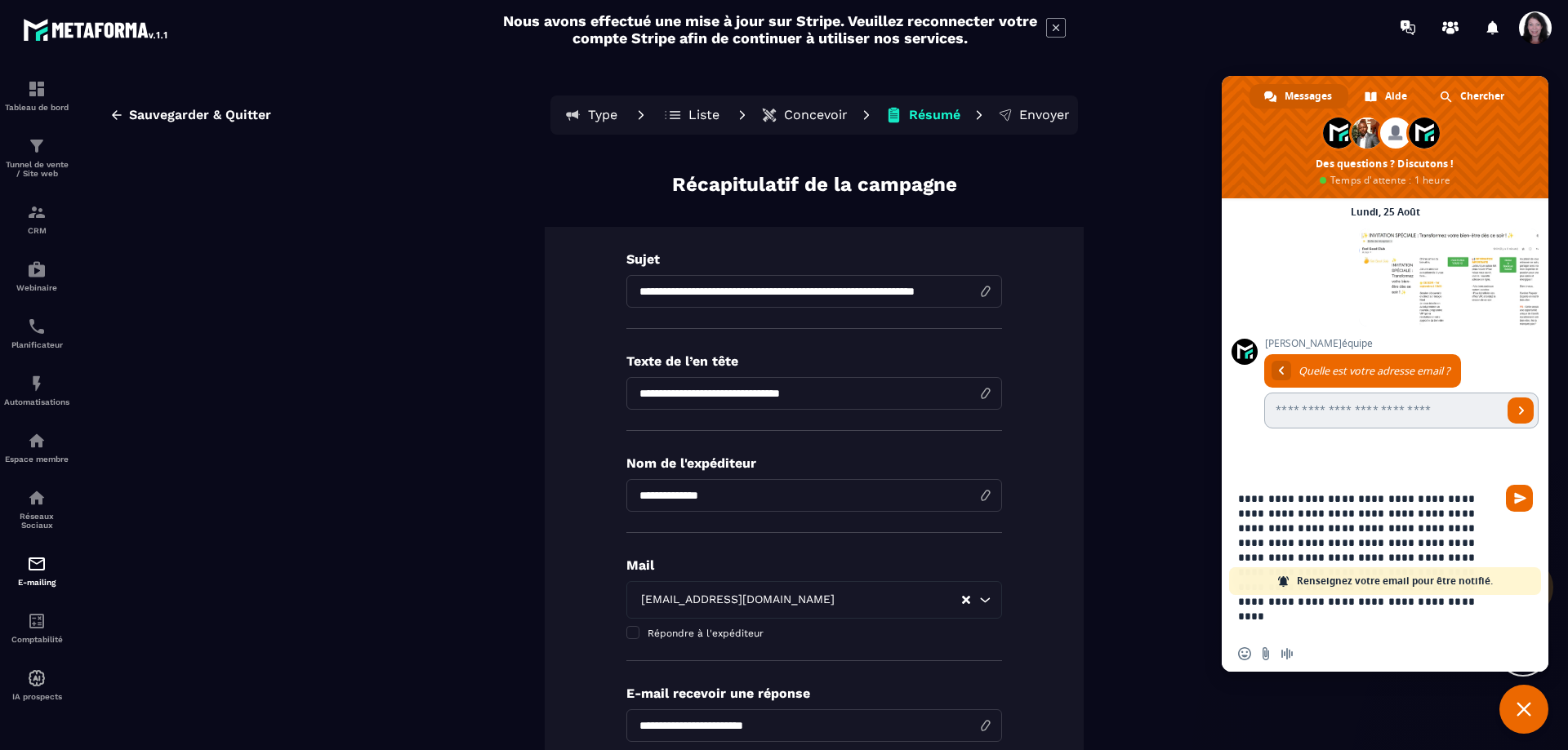
click at [1438, 416] on input "Entrez votre adresse email..." at bounding box center [1383, 410] width 238 height 36
type input "**********"
click at [1507, 416] on link "Envoyer" at bounding box center [1520, 411] width 26 height 26
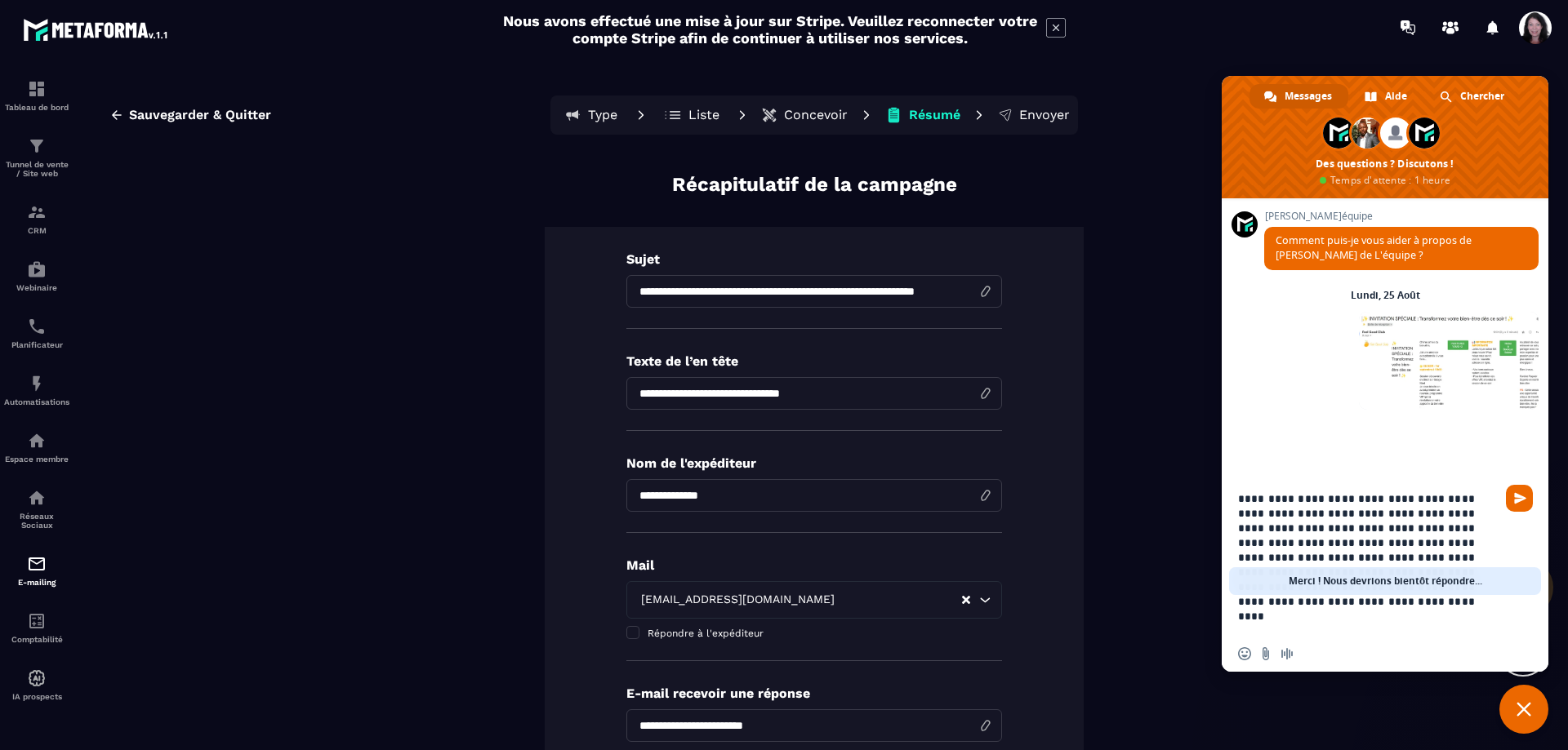
click at [1518, 493] on span "Envoyer" at bounding box center [1520, 498] width 12 height 12
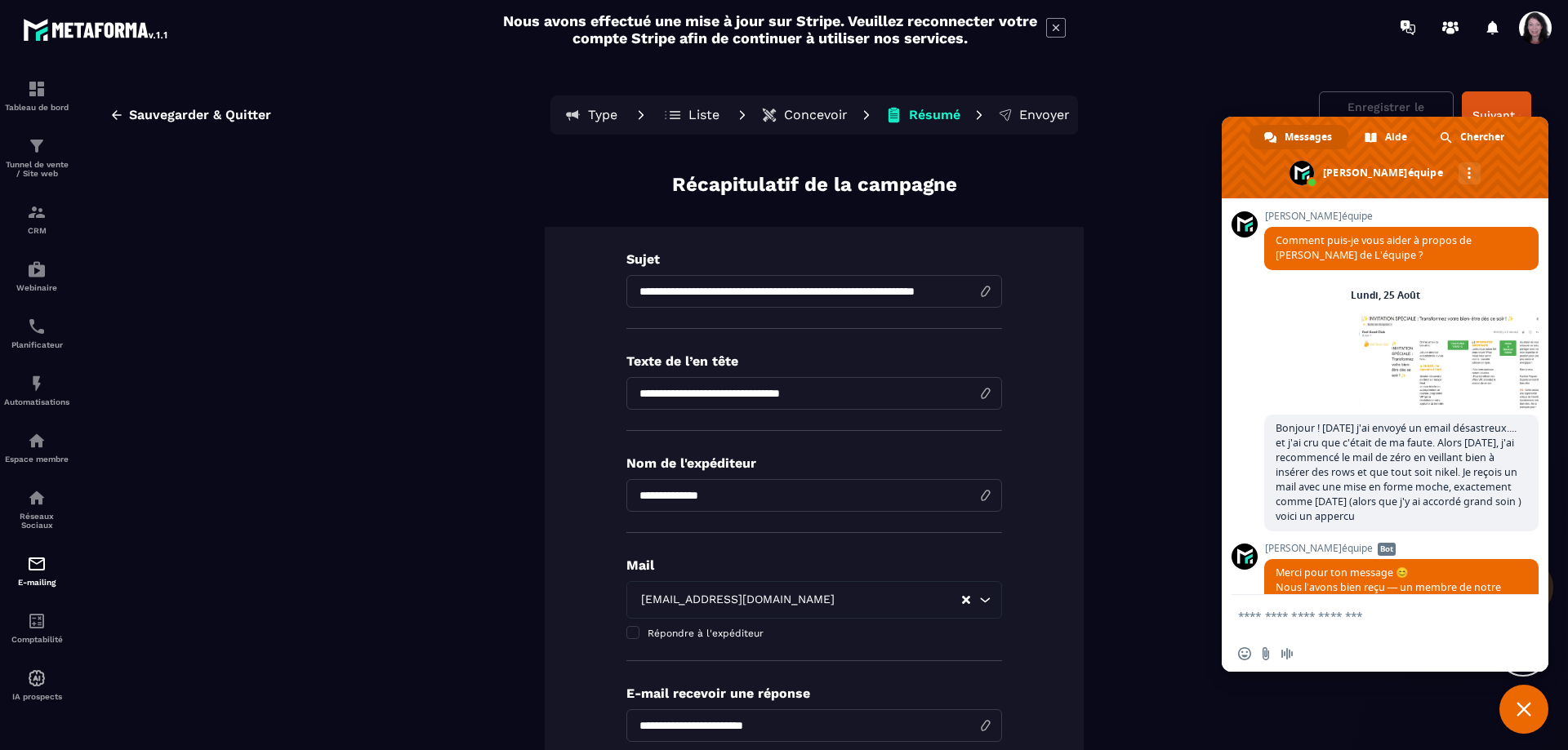
scroll to position [115, 0]
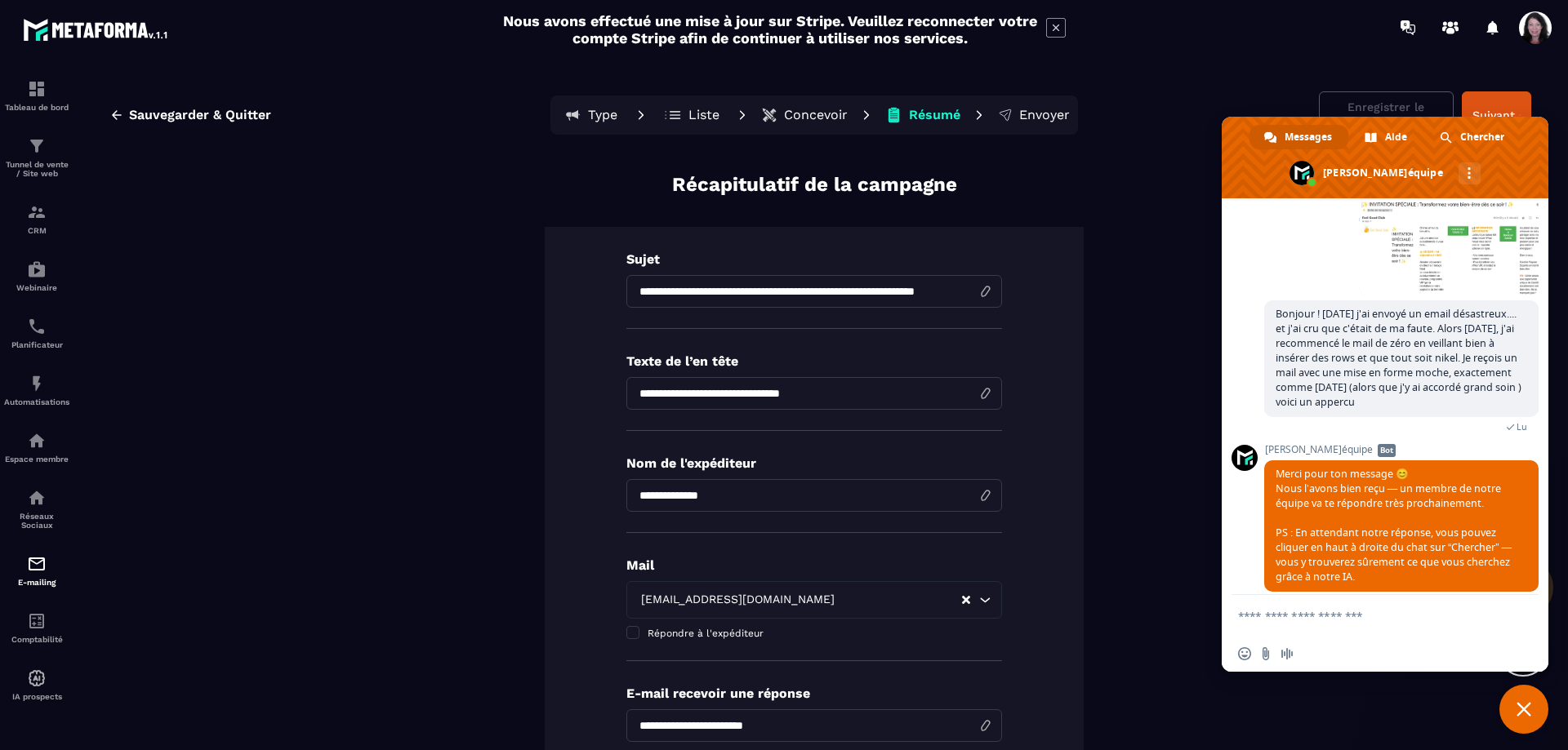
click at [1529, 700] on span "Fermer le chat" at bounding box center [1524, 709] width 49 height 49
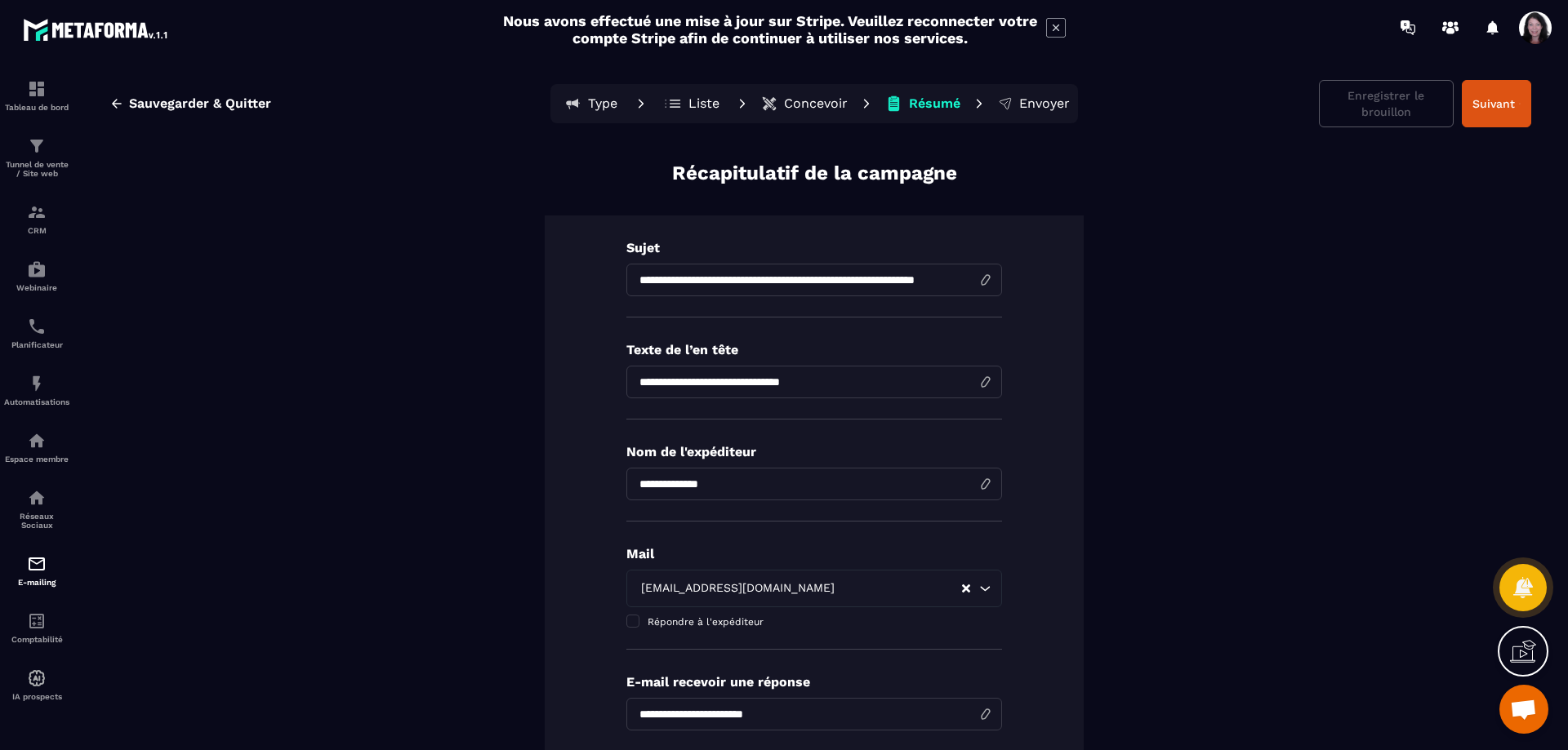
scroll to position [0, 0]
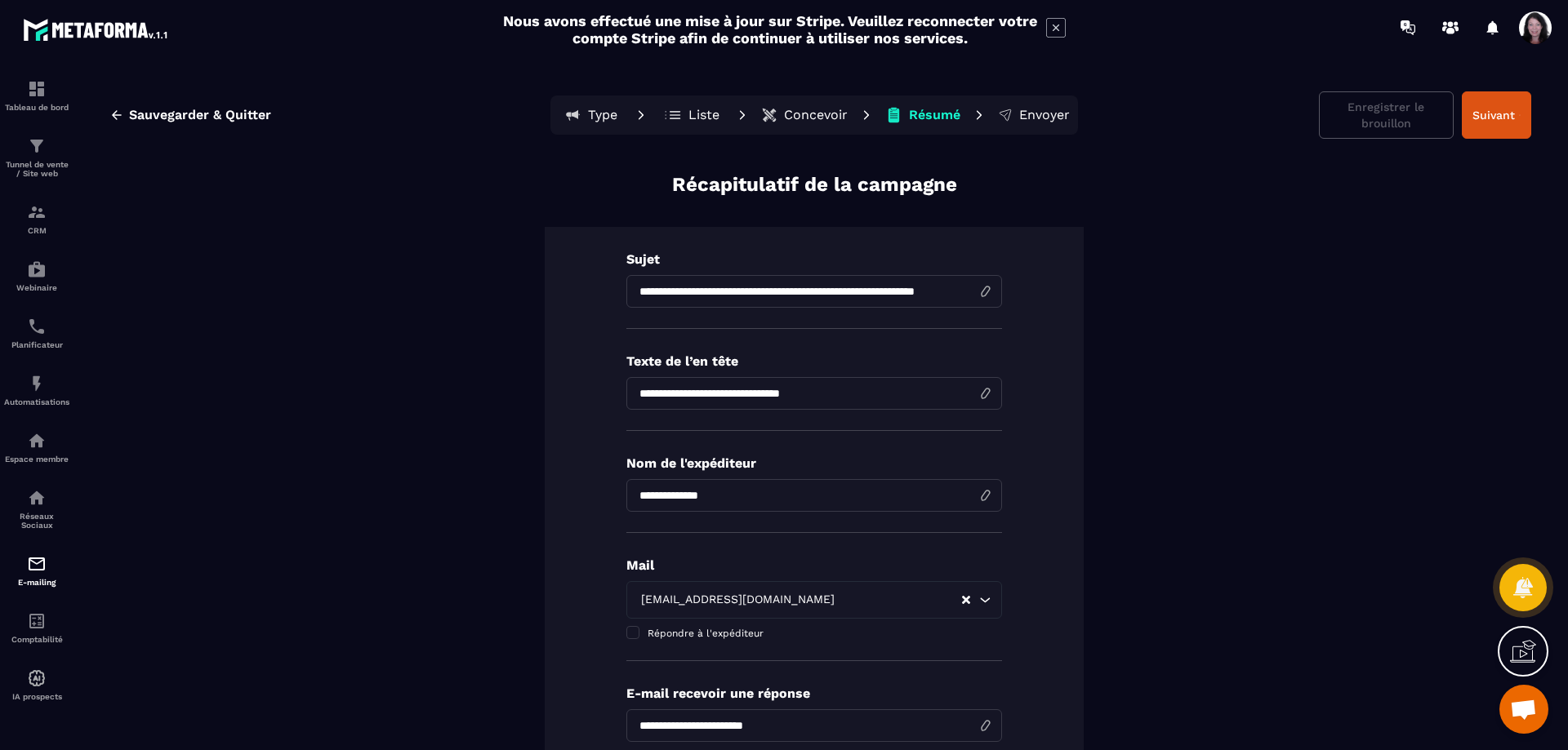
click at [1353, 111] on div "Enregistrer le brouillon Suivant" at bounding box center [1424, 115] width 213 height 48
click at [1347, 130] on div "Enregistrer le brouillon Suivant" at bounding box center [1424, 115] width 213 height 48
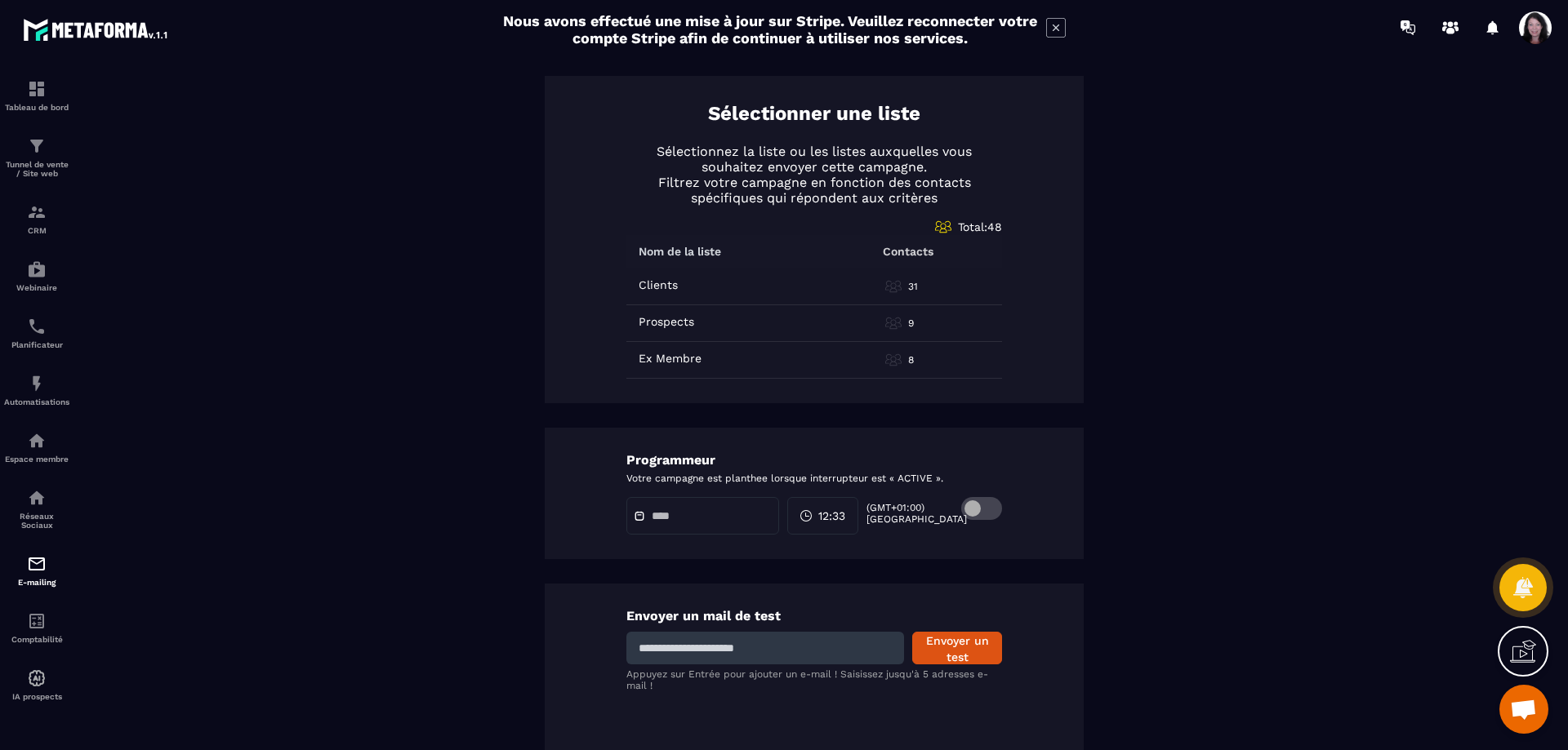
scroll to position [806, 0]
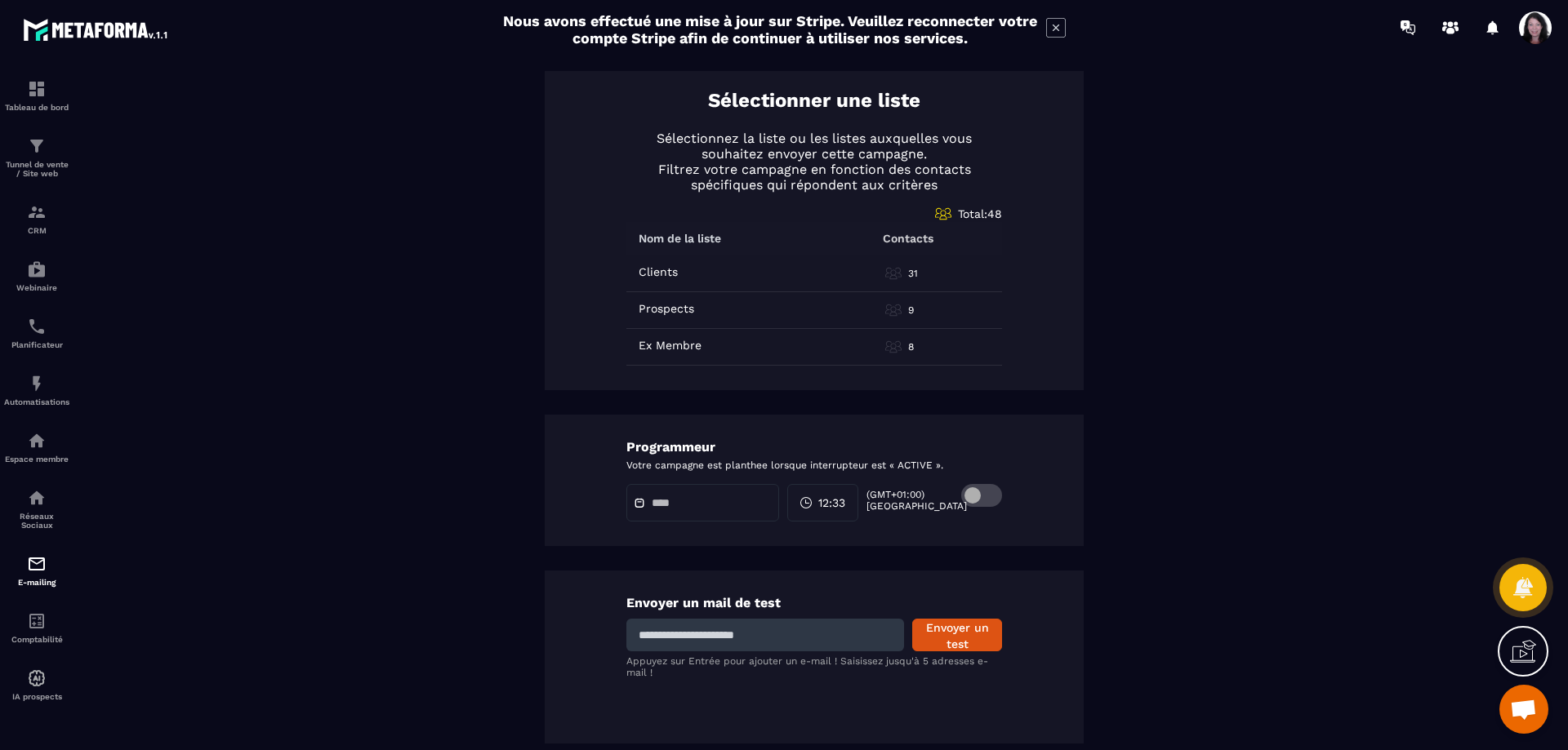
click at [760, 498] on div at bounding box center [702, 502] width 153 height 38
click at [989, 489] on span at bounding box center [982, 495] width 41 height 23
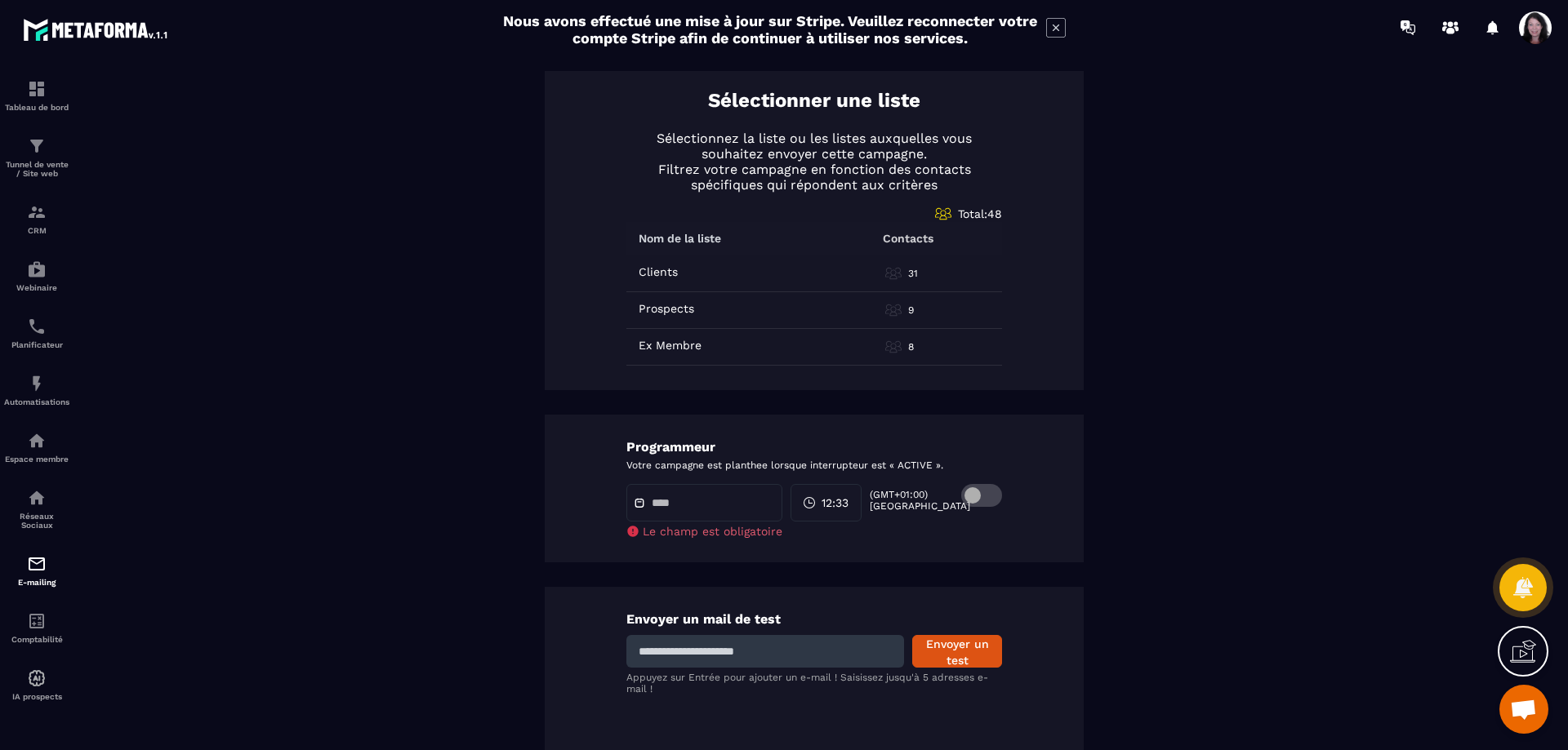
click at [731, 499] on div at bounding box center [704, 502] width 156 height 38
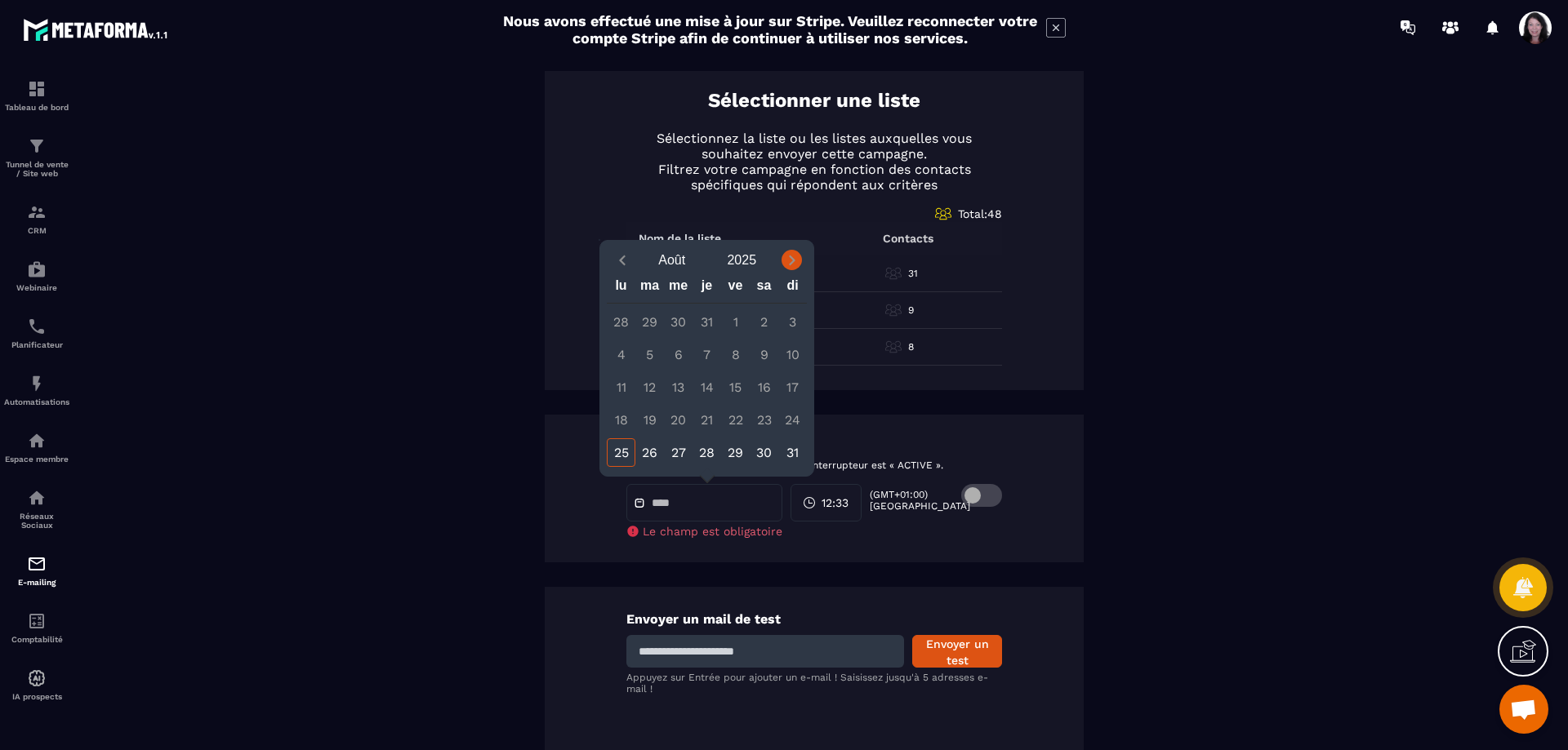
click at [793, 259] on icon "Next month" at bounding box center [791, 260] width 5 height 10
click at [623, 315] on div "1" at bounding box center [621, 322] width 28 height 28
type input "**********"
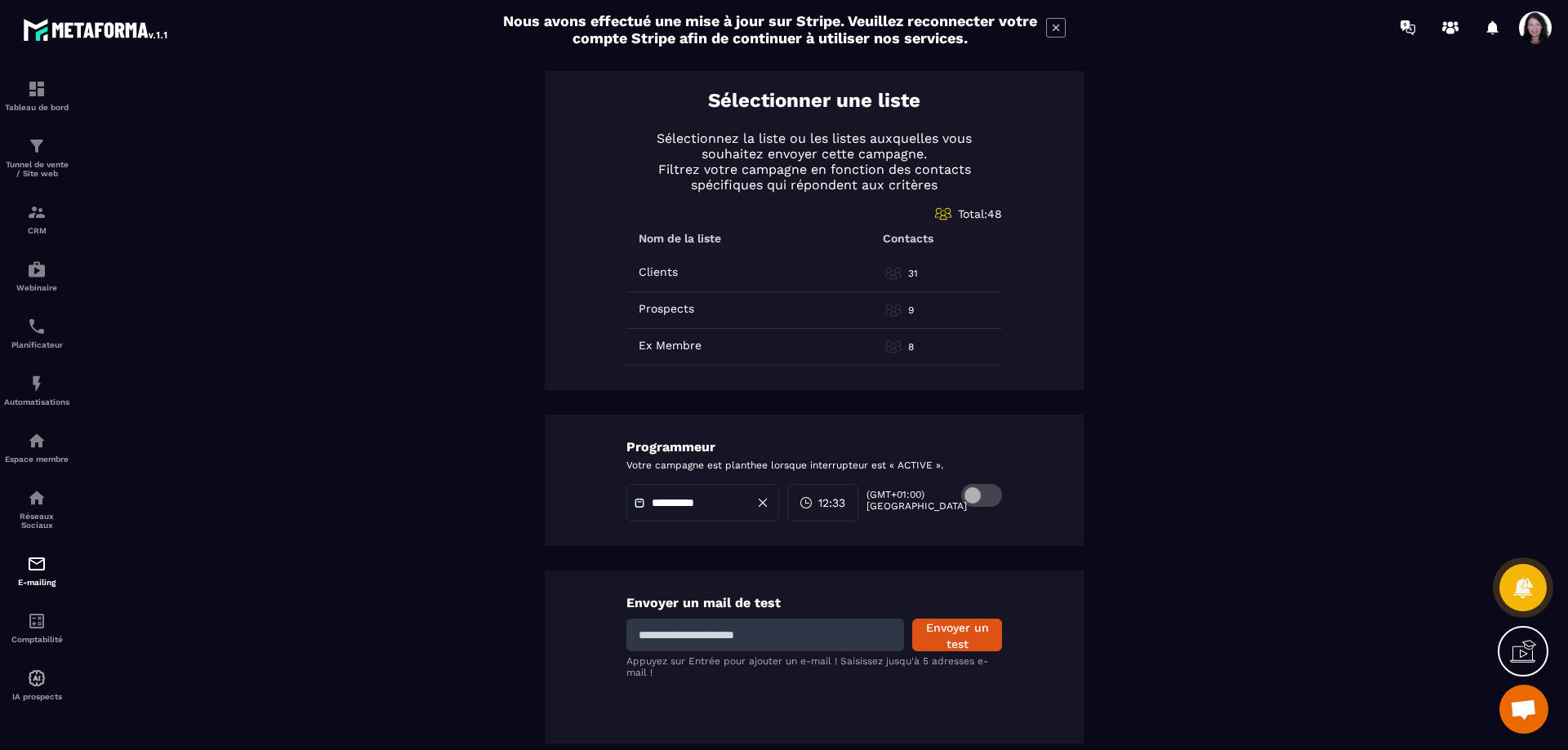
click at [844, 503] on span "12:33" at bounding box center [832, 502] width 27 height 17
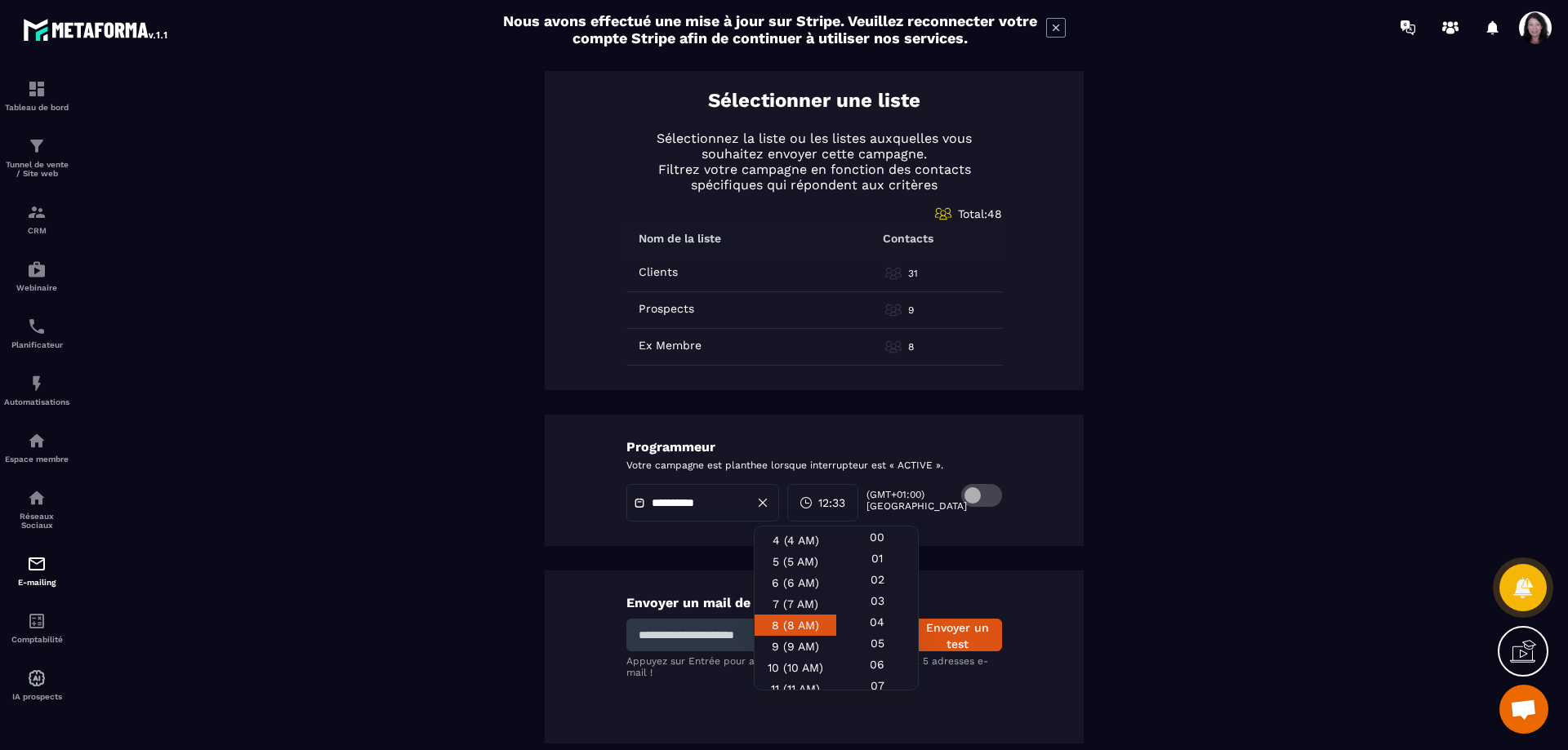
click at [798, 635] on div "8 (8 AM)" at bounding box center [795, 646] width 82 height 21
click at [864, 547] on div "00" at bounding box center [877, 558] width 82 height 21
click at [999, 436] on div "**********" at bounding box center [814, 479] width 539 height 131
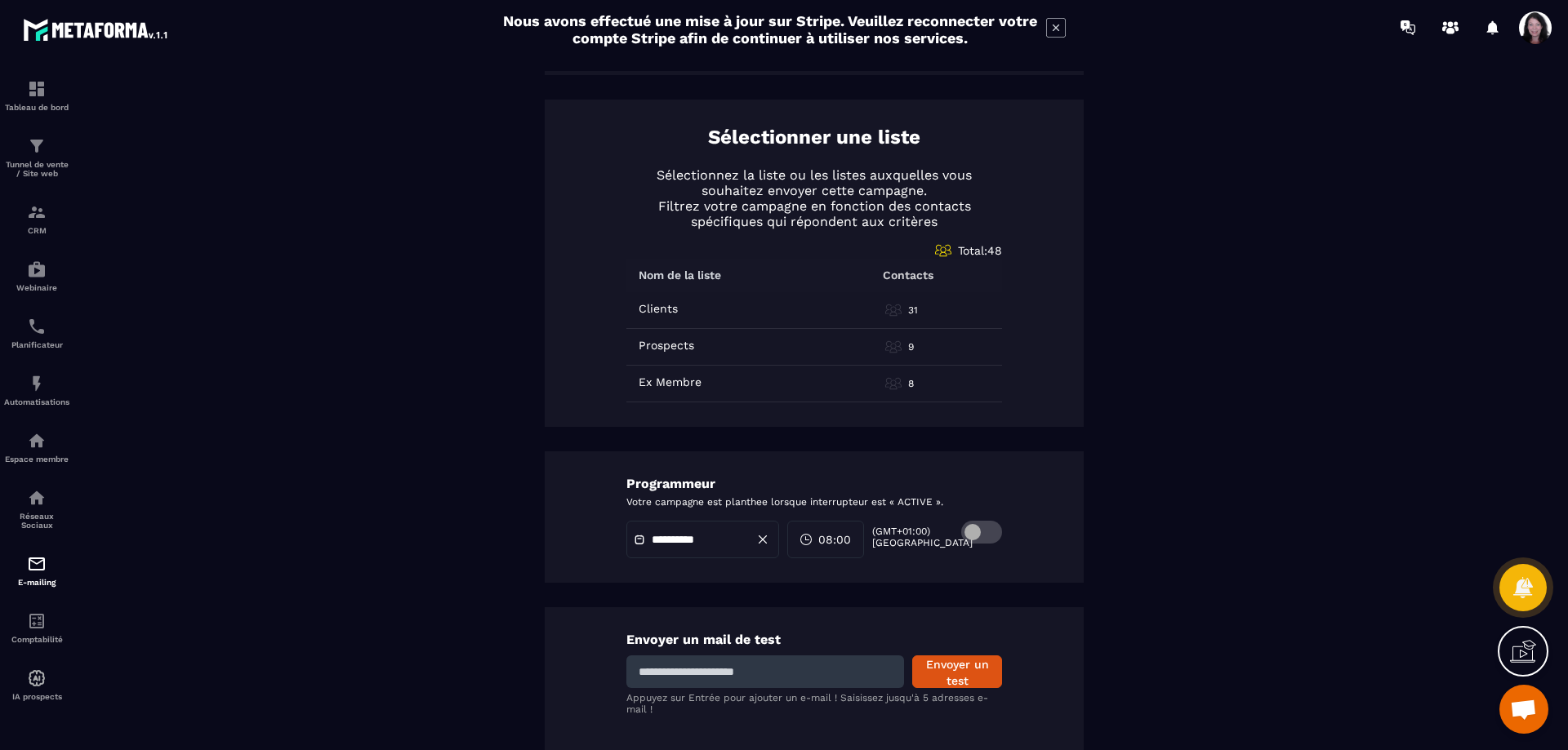
scroll to position [806, 0]
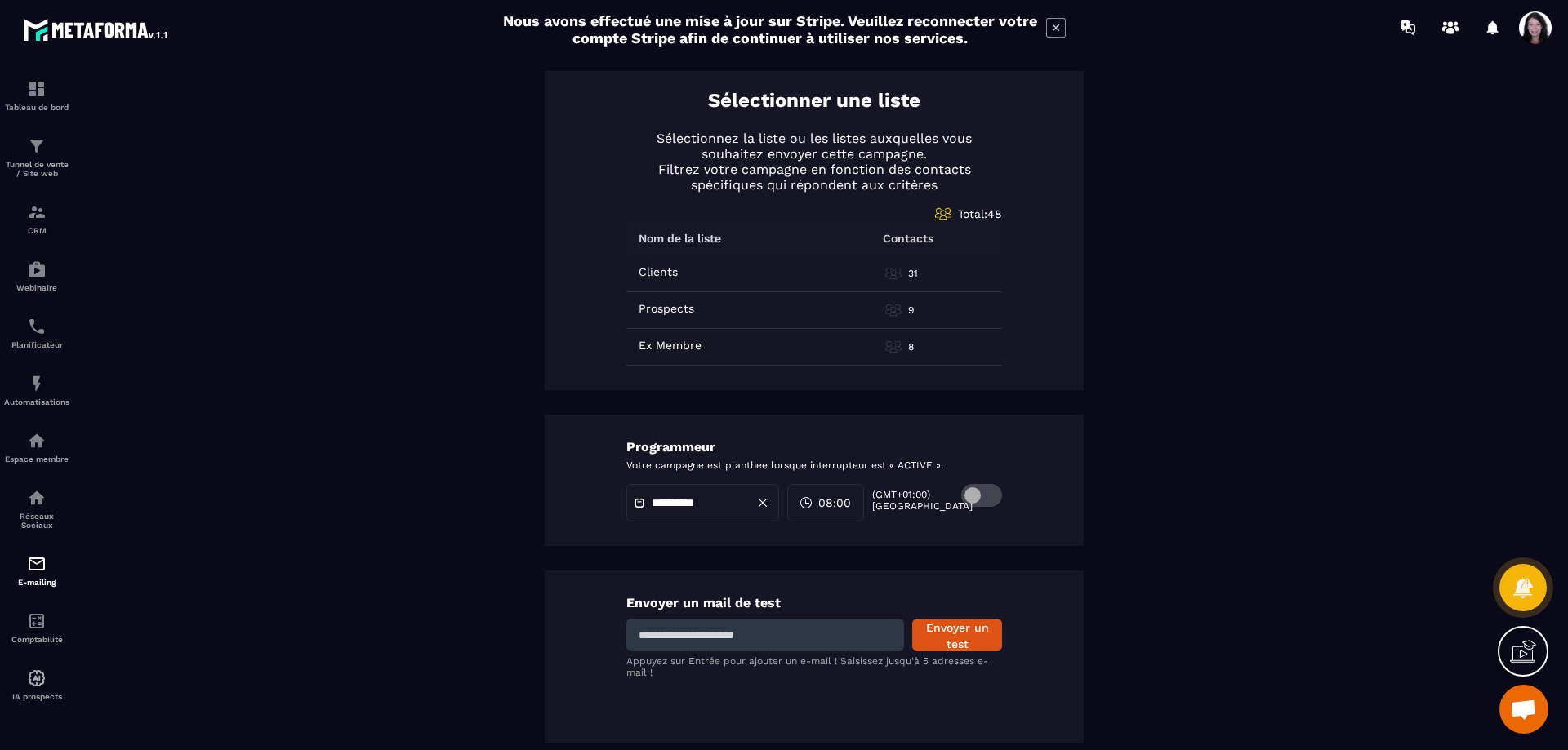
click at [968, 496] on span at bounding box center [982, 495] width 41 height 23
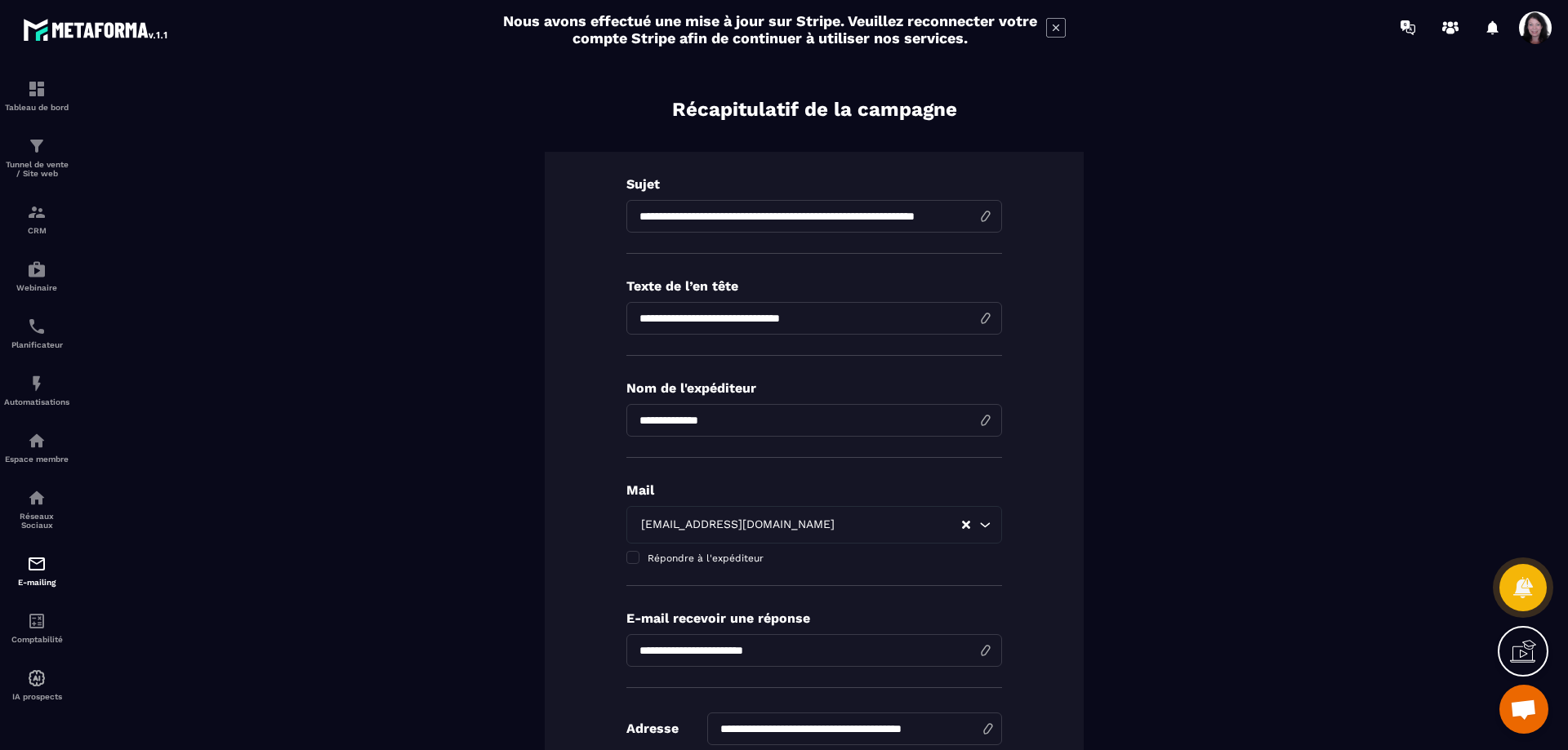
scroll to position [0, 0]
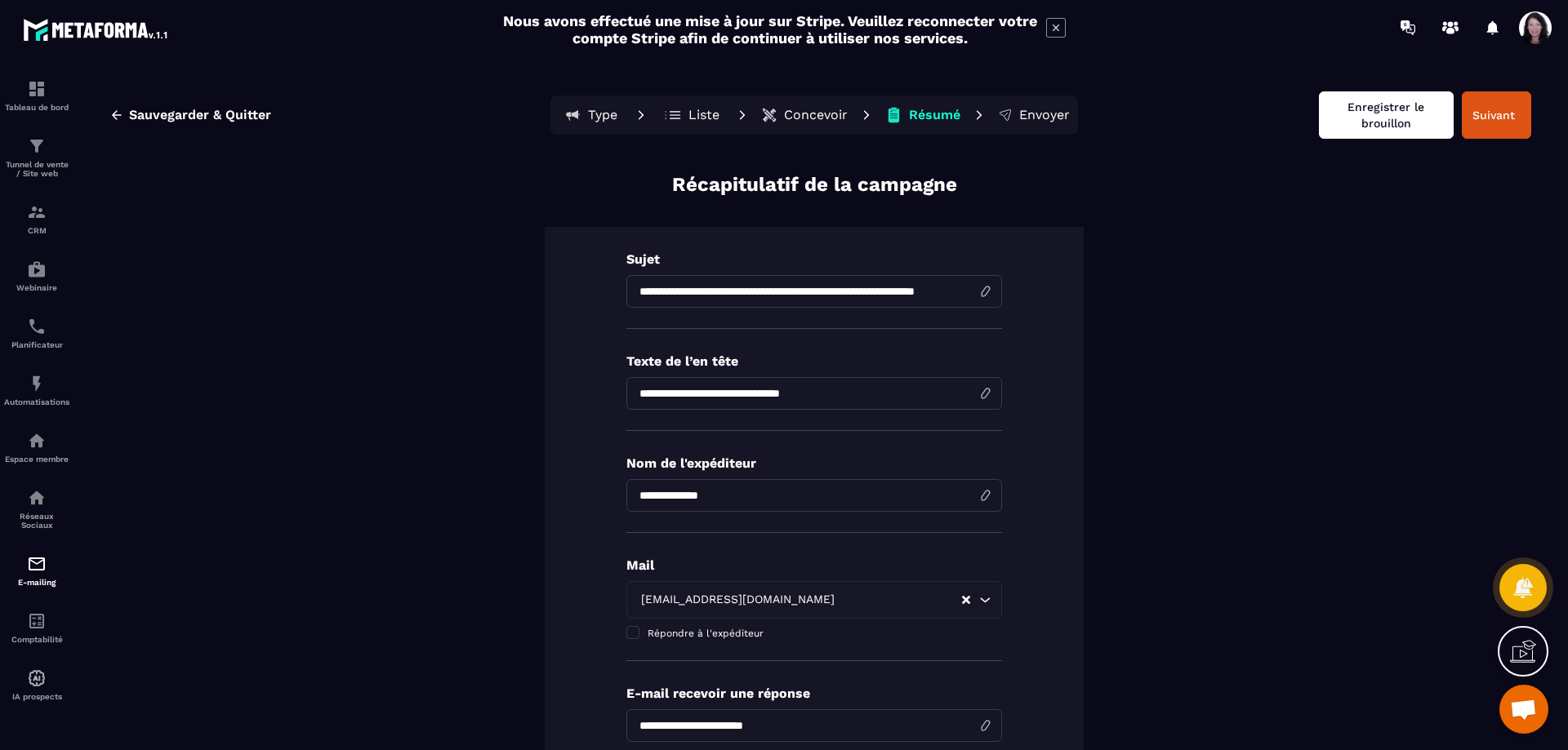
click at [1347, 127] on button "Enregistrer le brouillon" at bounding box center [1385, 115] width 135 height 48
